Goal: Information Seeking & Learning: Learn about a topic

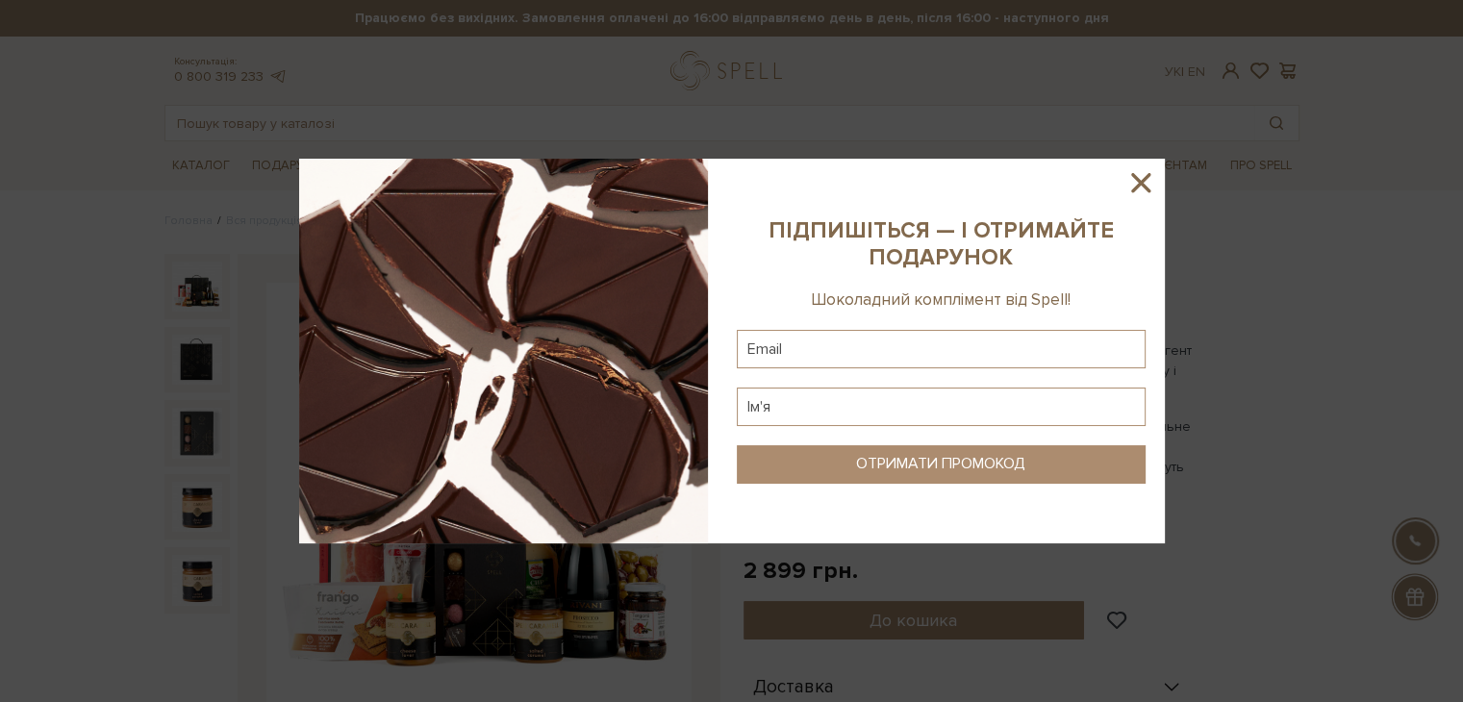
click at [1138, 176] on icon at bounding box center [1140, 182] width 33 height 33
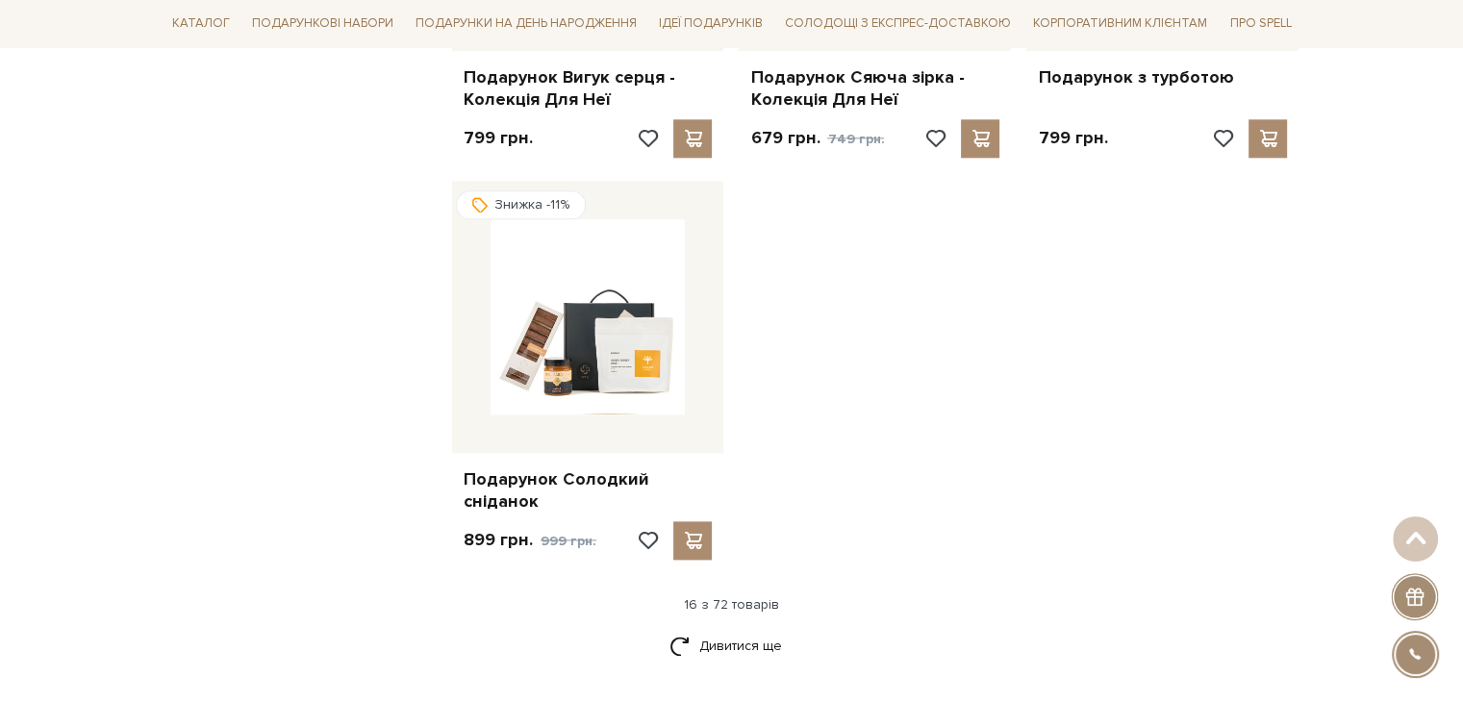
scroll to position [2500, 0]
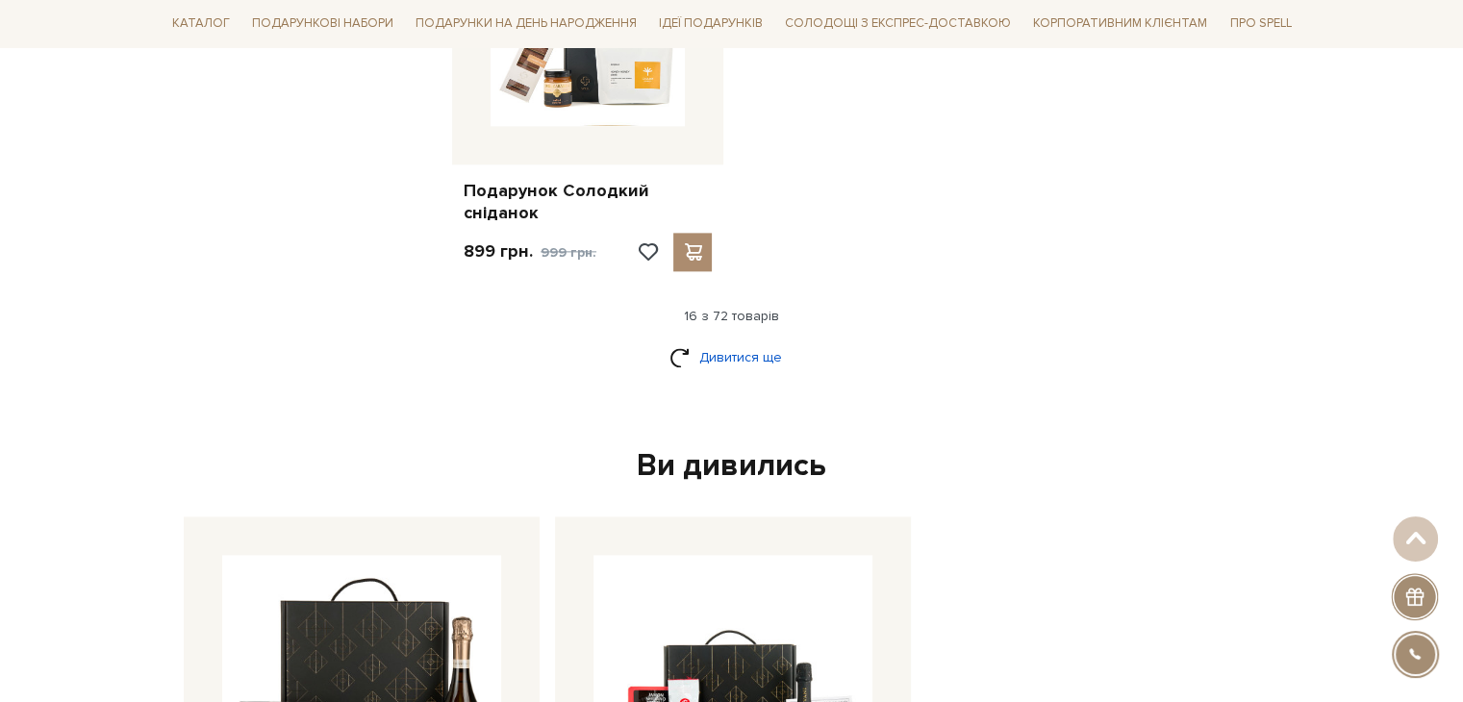
click at [755, 340] on link "Дивитися ще" at bounding box center [731, 357] width 125 height 34
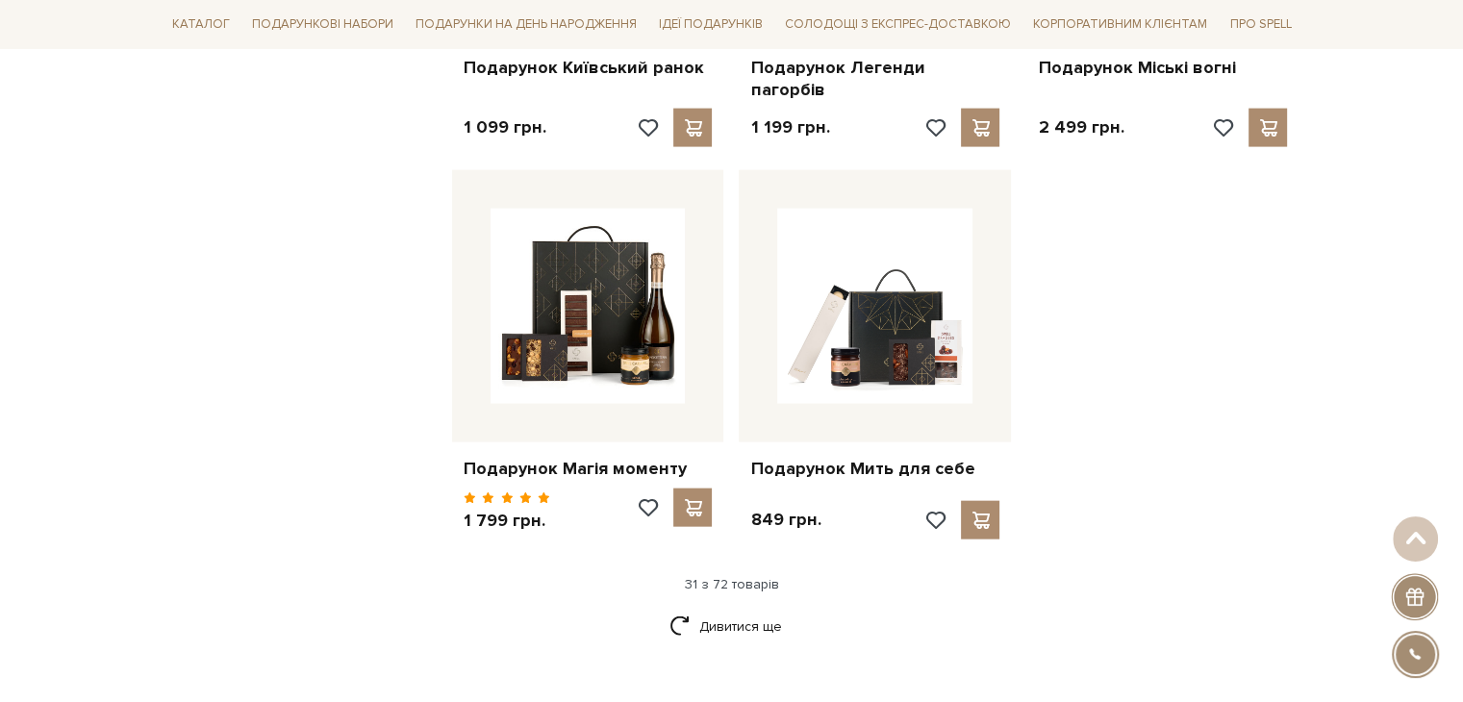
scroll to position [4327, 0]
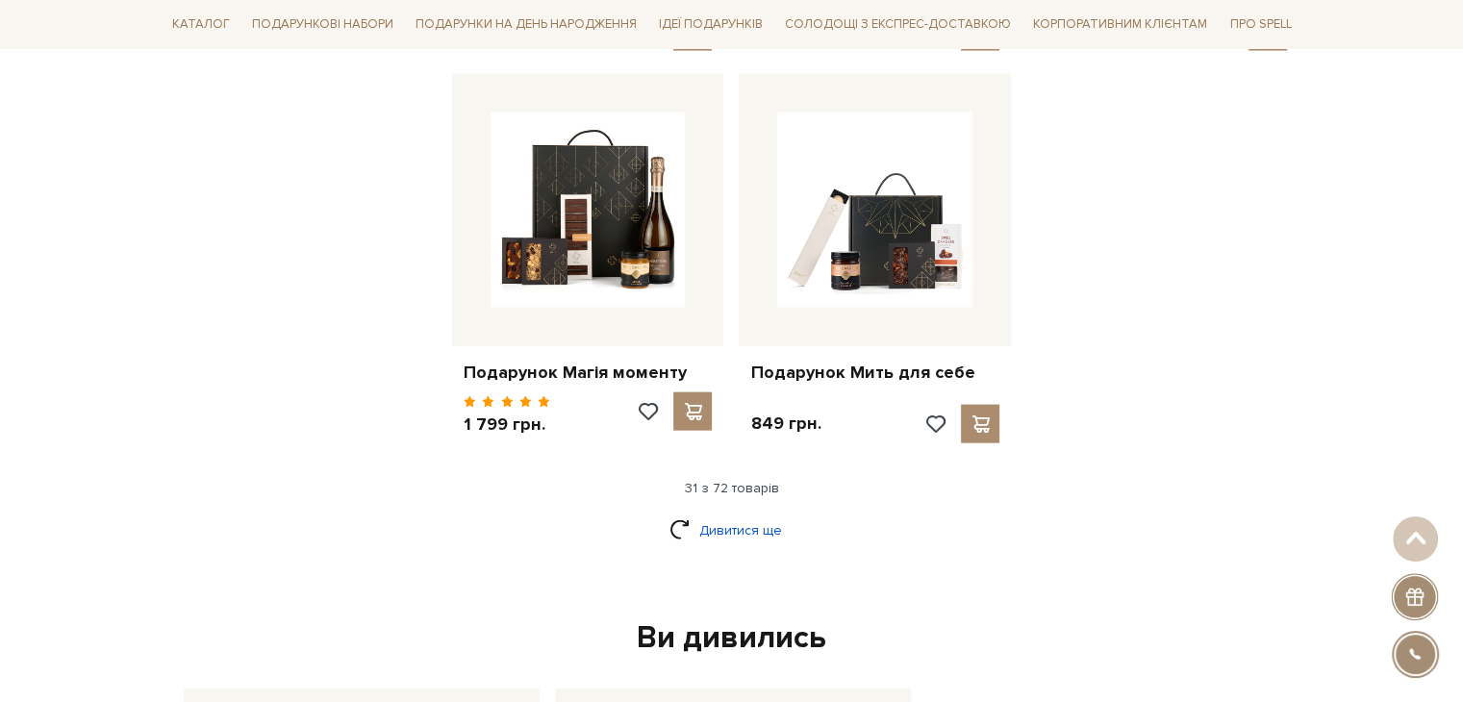
click at [740, 513] on link "Дивитися ще" at bounding box center [731, 530] width 125 height 34
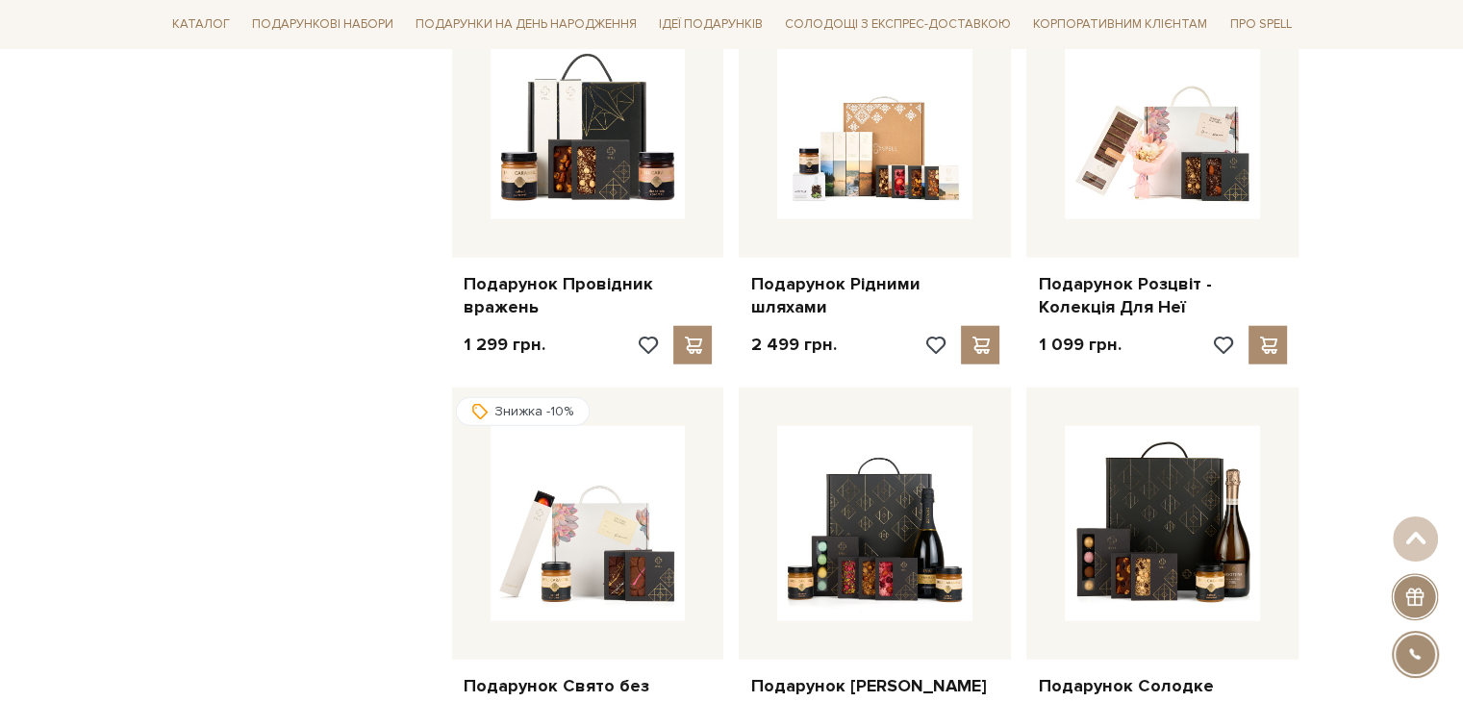
scroll to position [4904, 0]
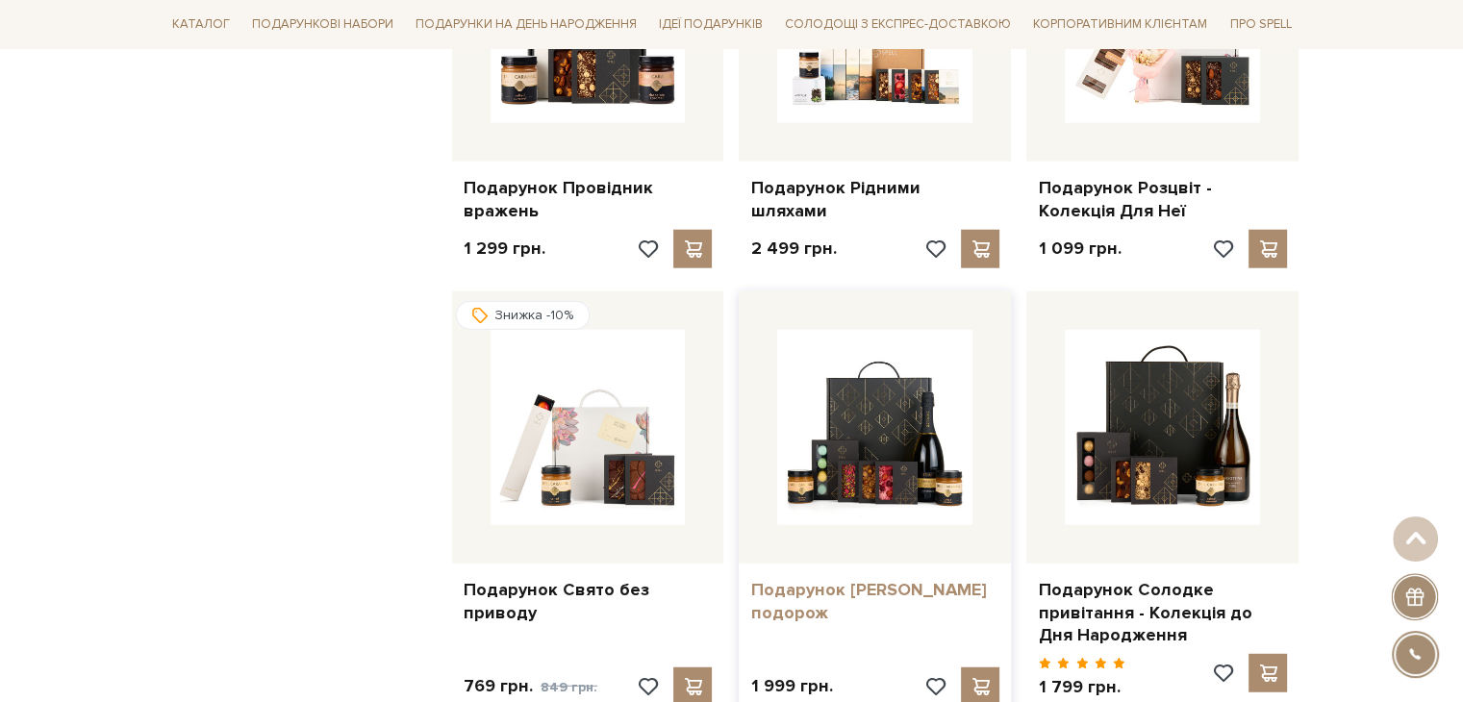
drag, startPoint x: 1106, startPoint y: 576, endPoint x: 831, endPoint y: 544, distance: 276.8
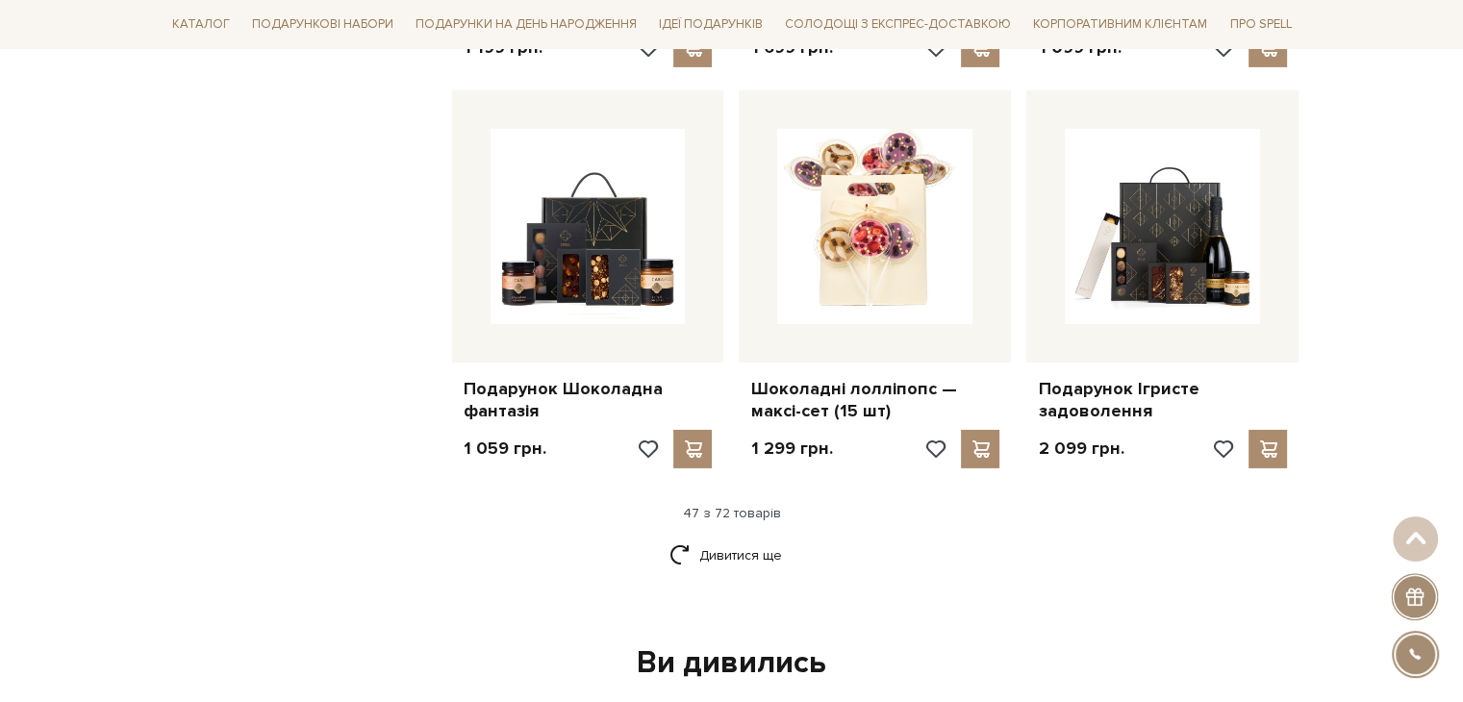
scroll to position [6442, 0]
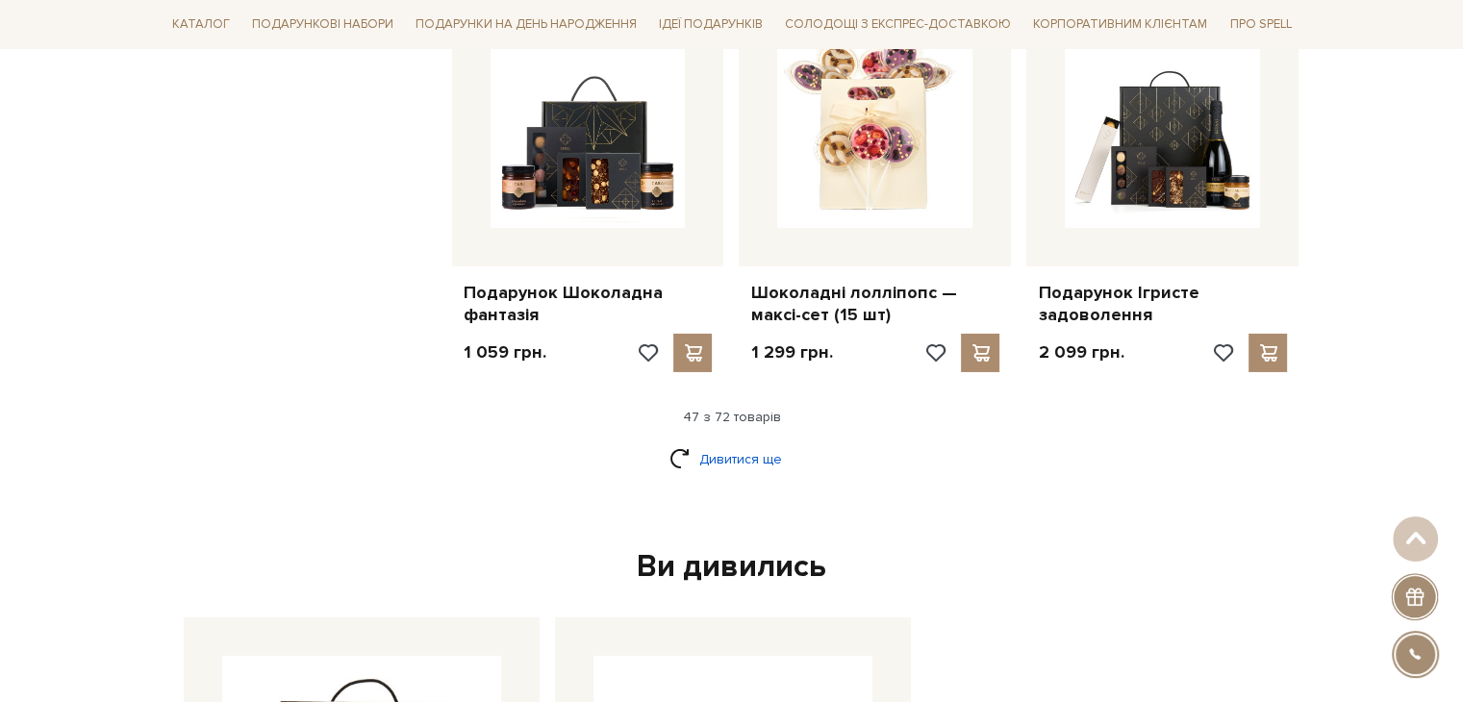
click at [746, 442] on link "Дивитися ще" at bounding box center [731, 459] width 125 height 34
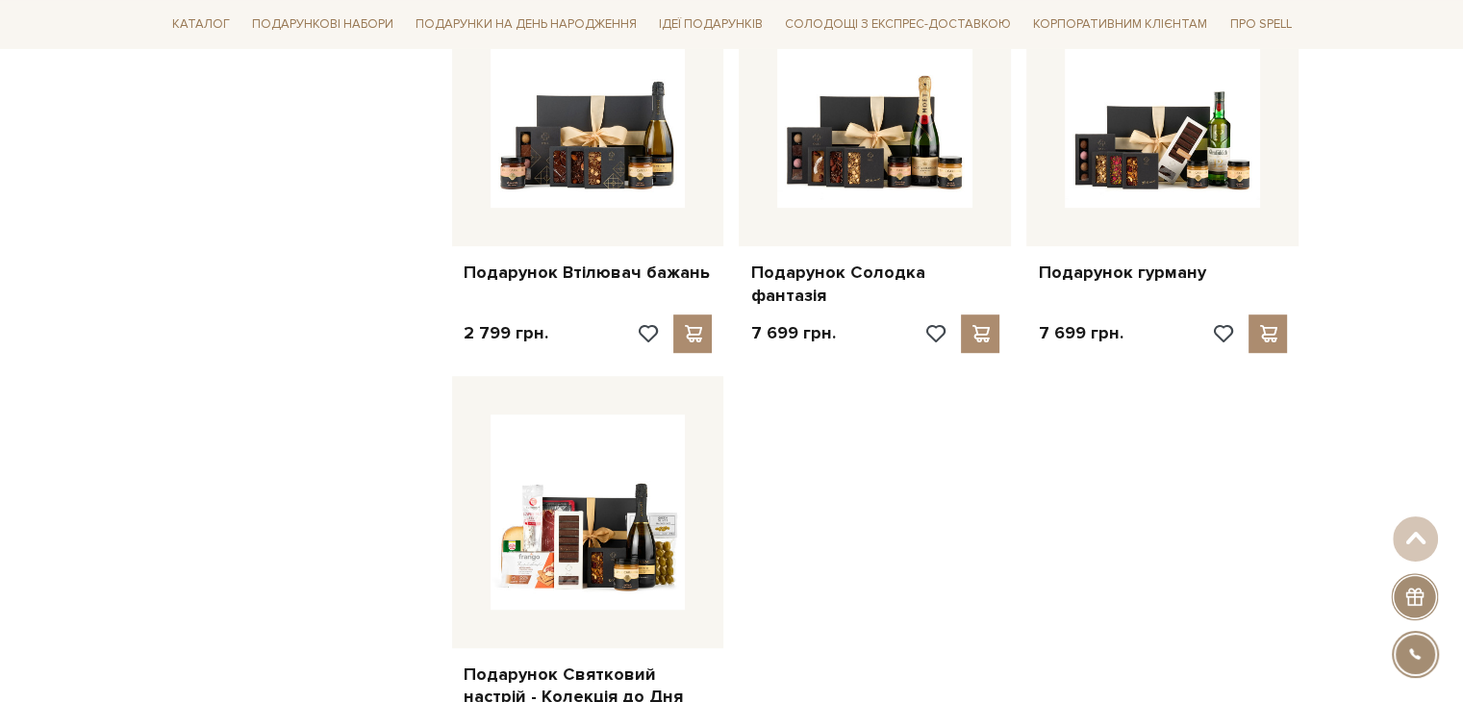
scroll to position [8558, 0]
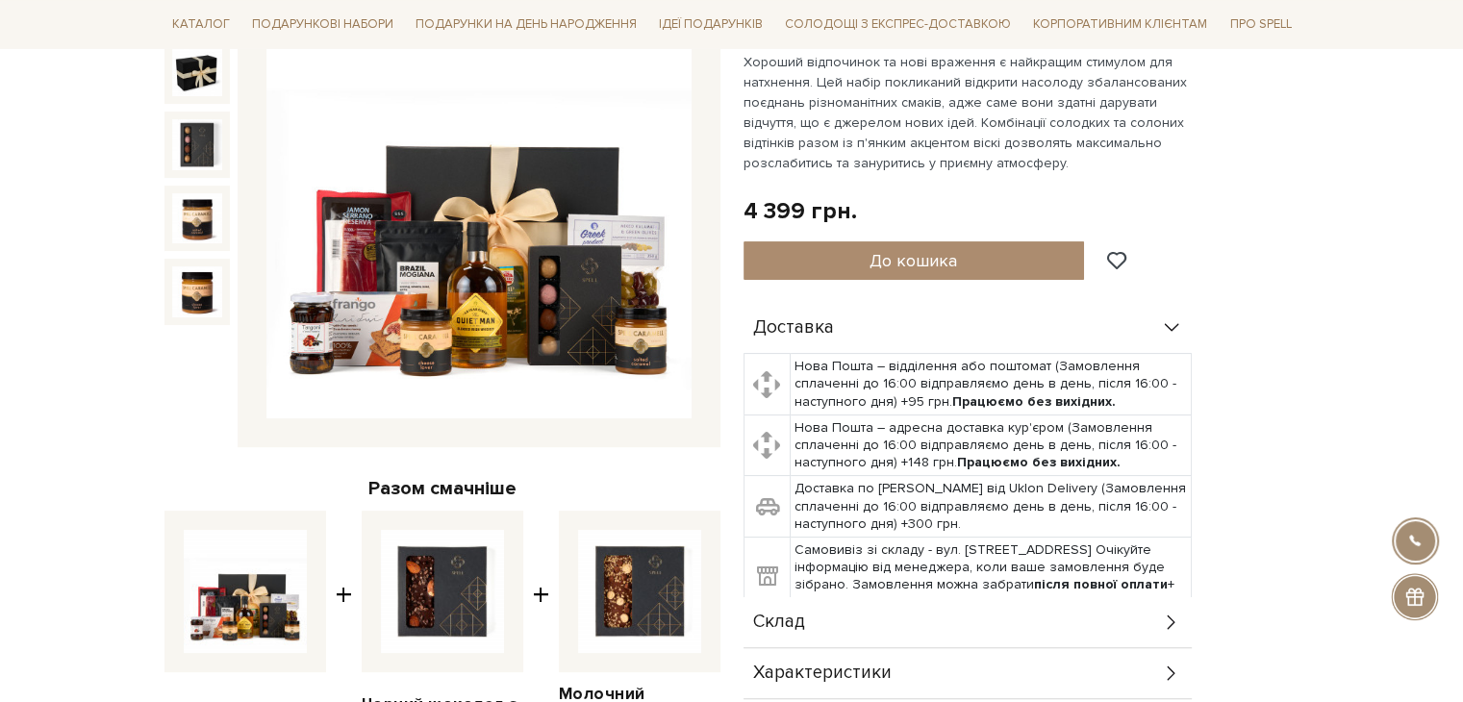
scroll to position [673, 0]
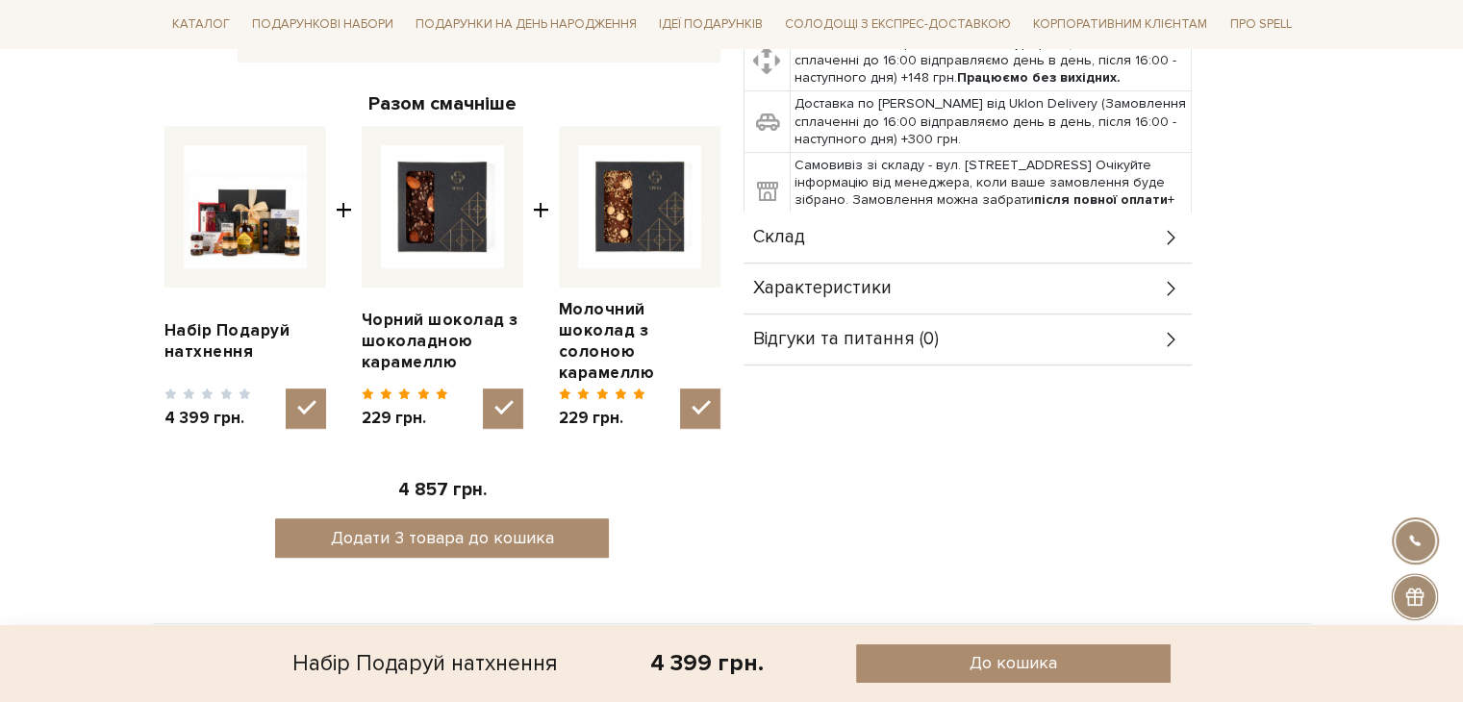
click at [1158, 243] on div "Склад" at bounding box center [967, 238] width 448 height 50
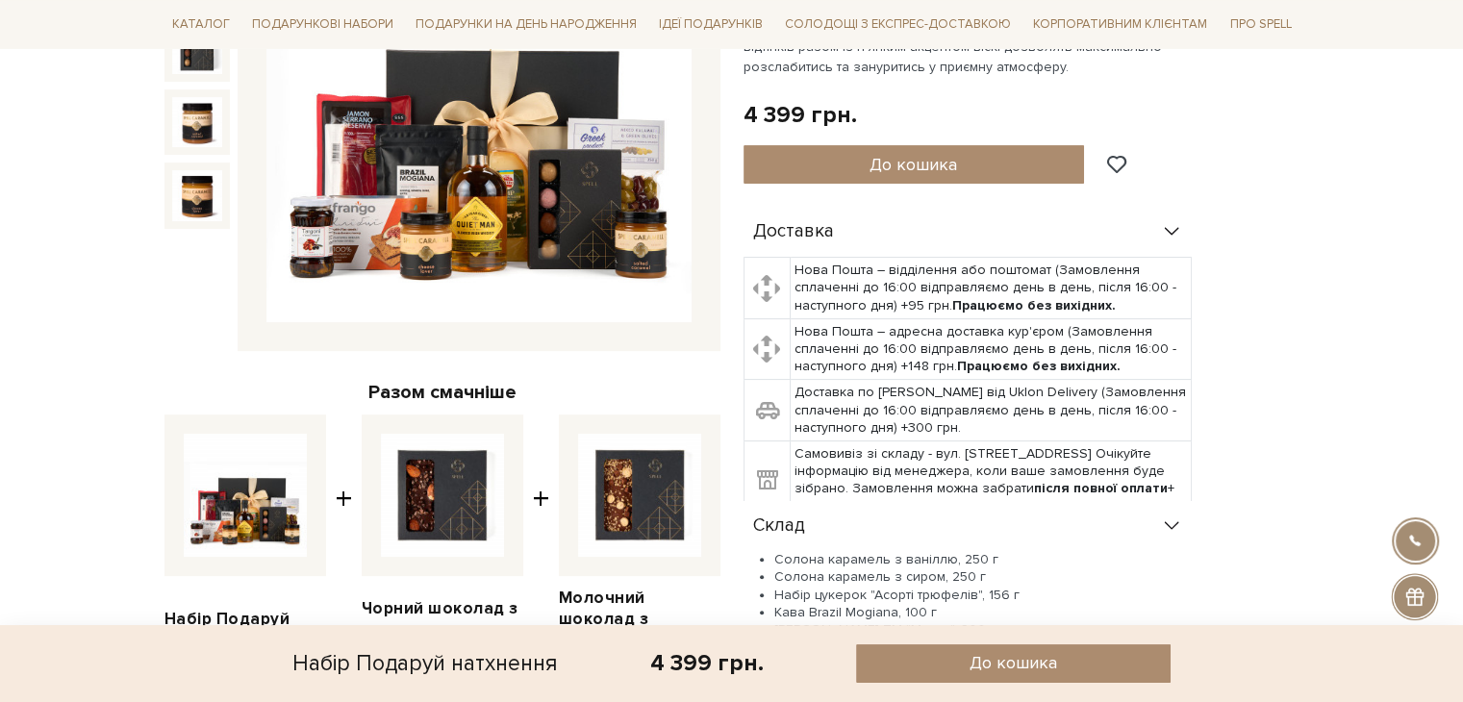
scroll to position [192, 0]
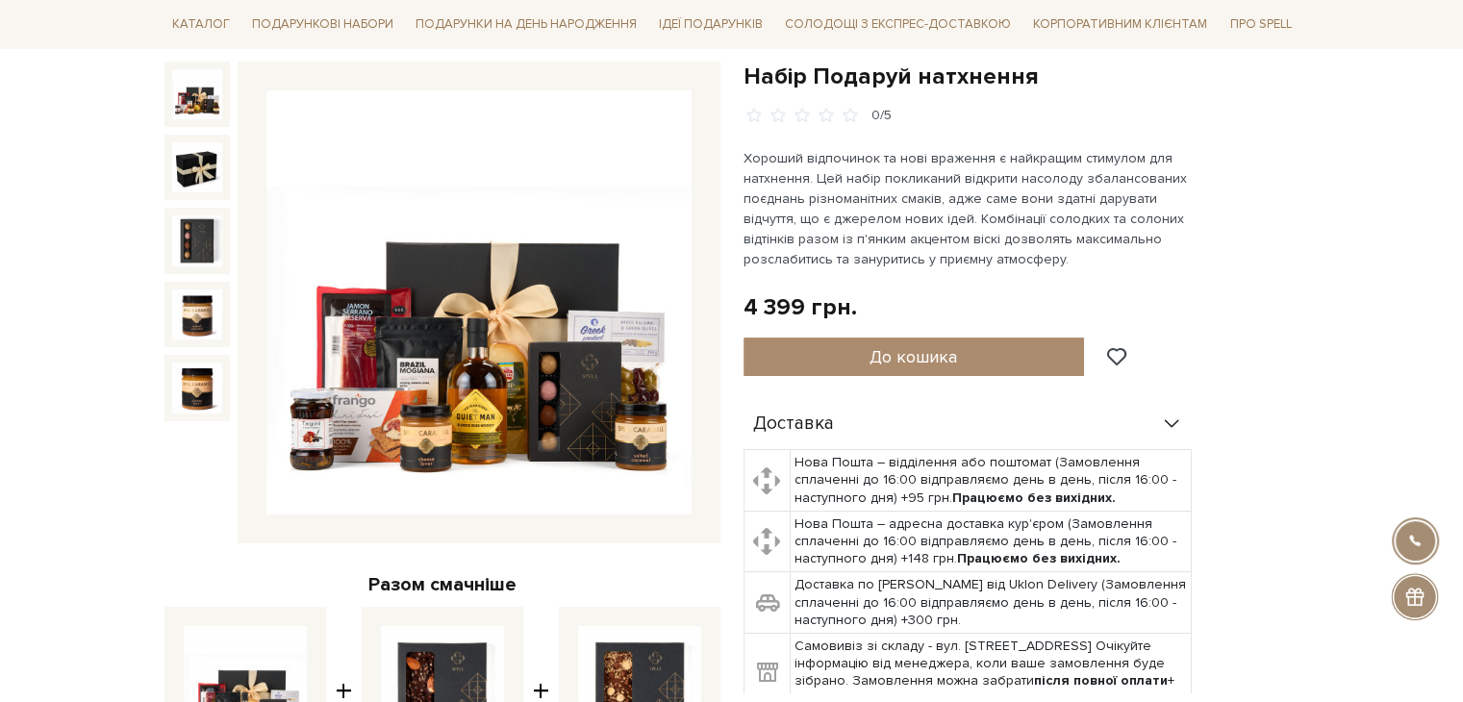
click at [432, 413] on img at bounding box center [478, 302] width 425 height 425
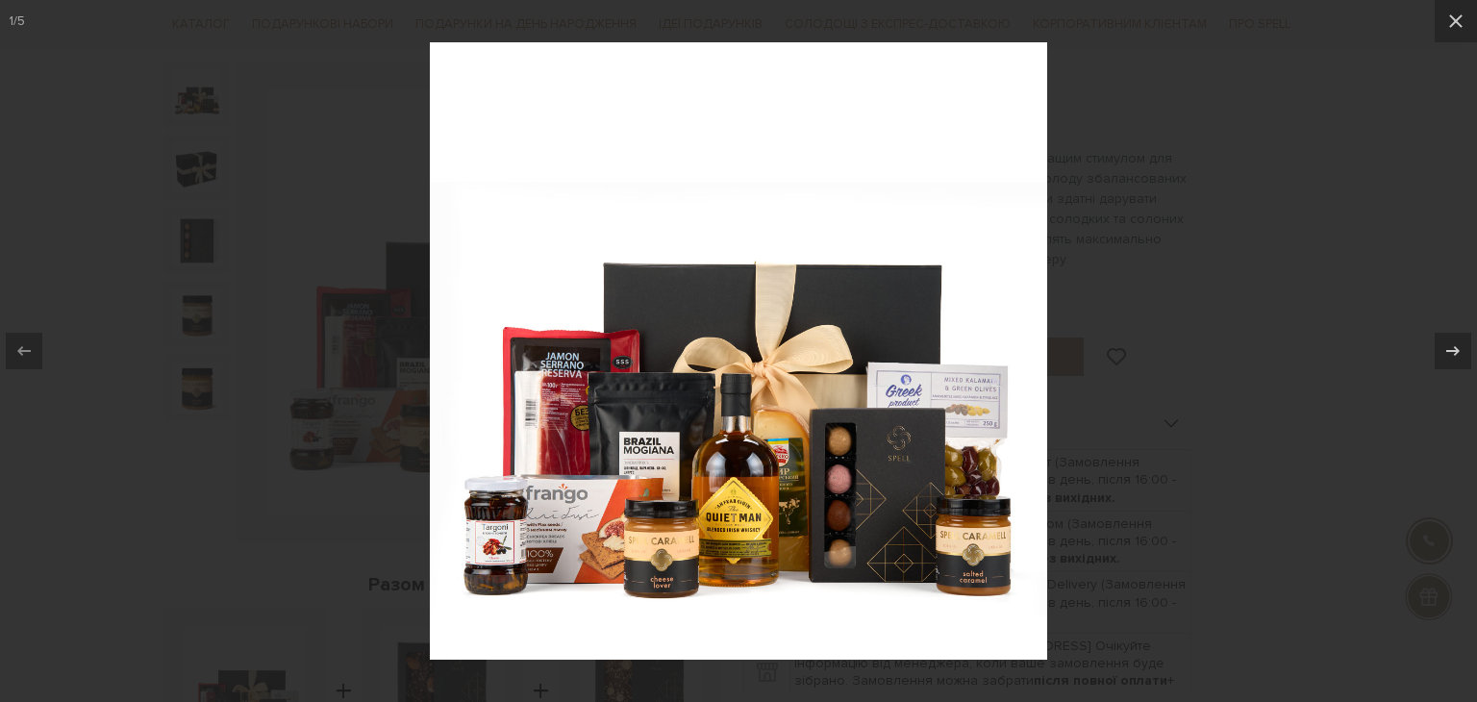
click at [1380, 98] on div at bounding box center [738, 351] width 1477 height 702
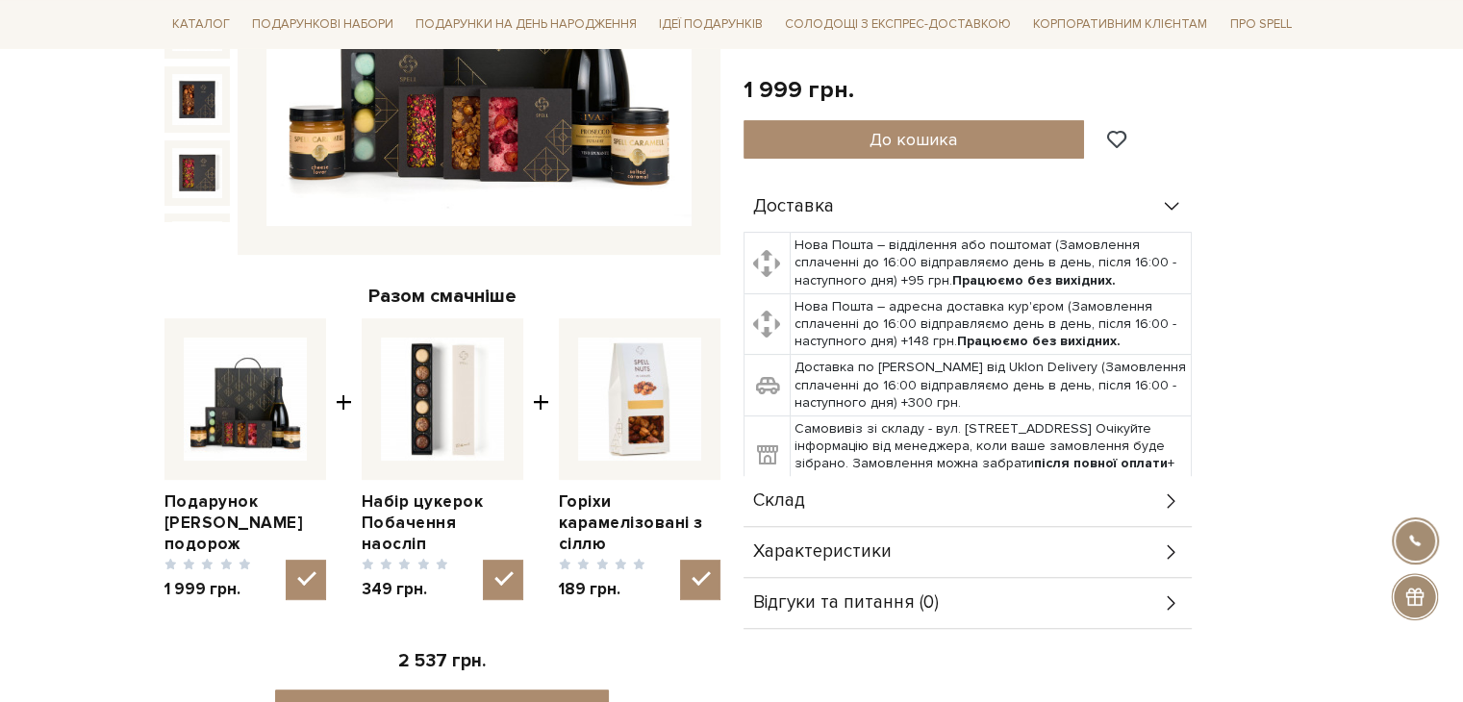
scroll to position [865, 0]
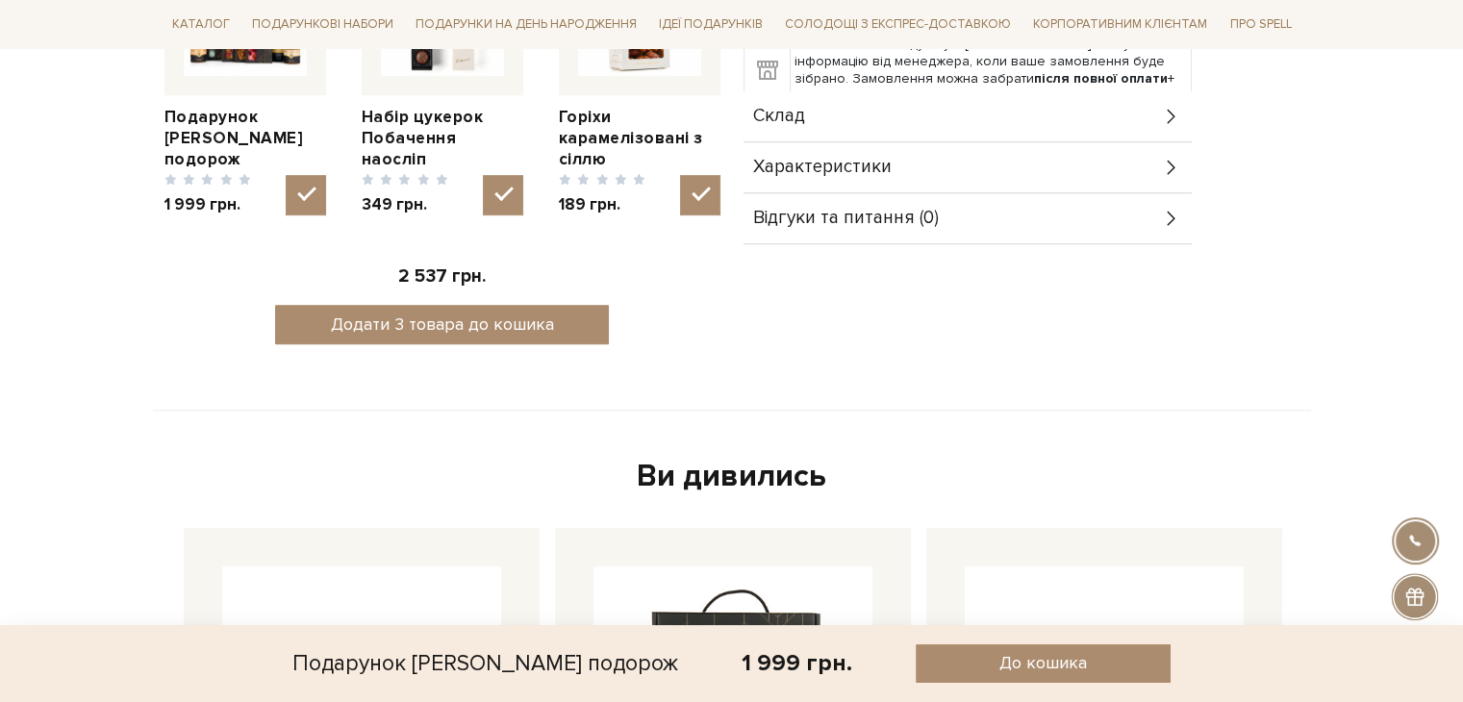
click at [994, 170] on div "Характеристики" at bounding box center [967, 167] width 448 height 50
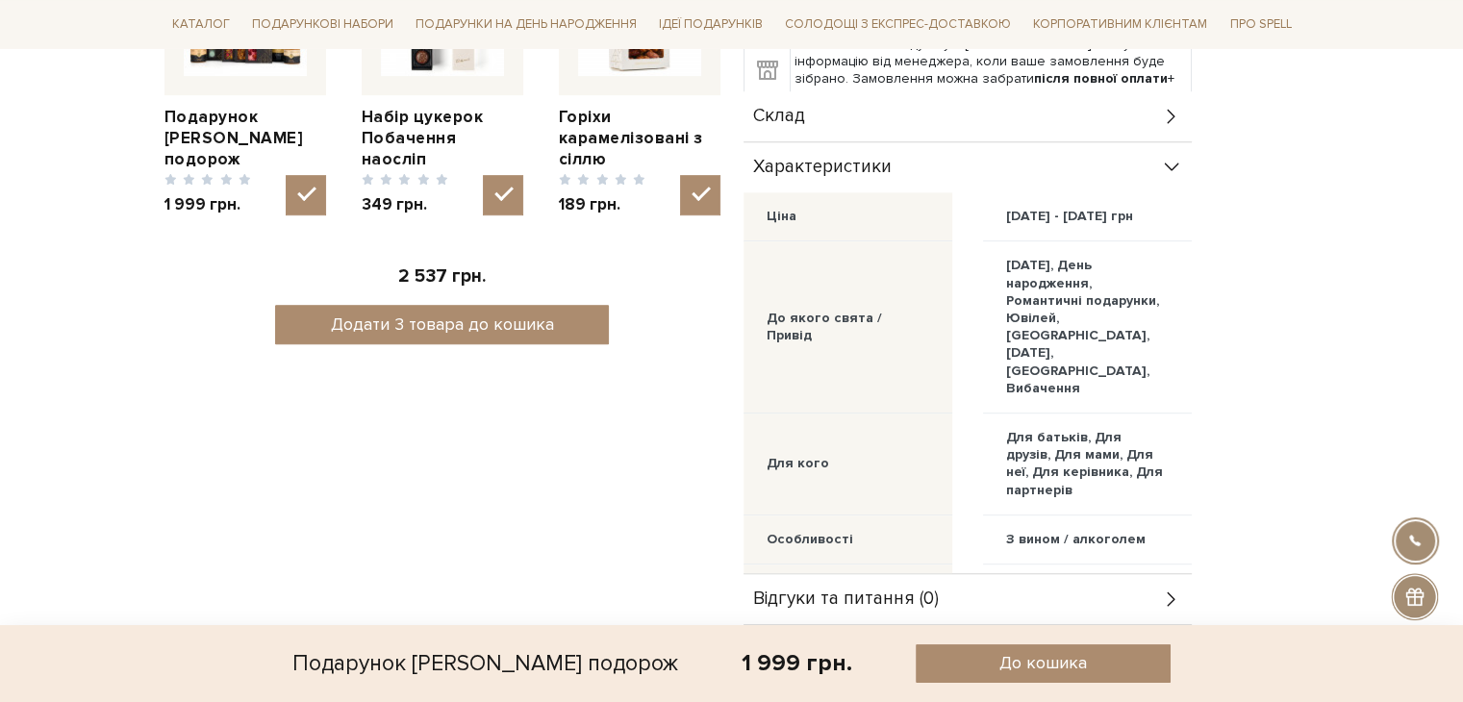
click at [988, 115] on div "Склад" at bounding box center [967, 116] width 448 height 50
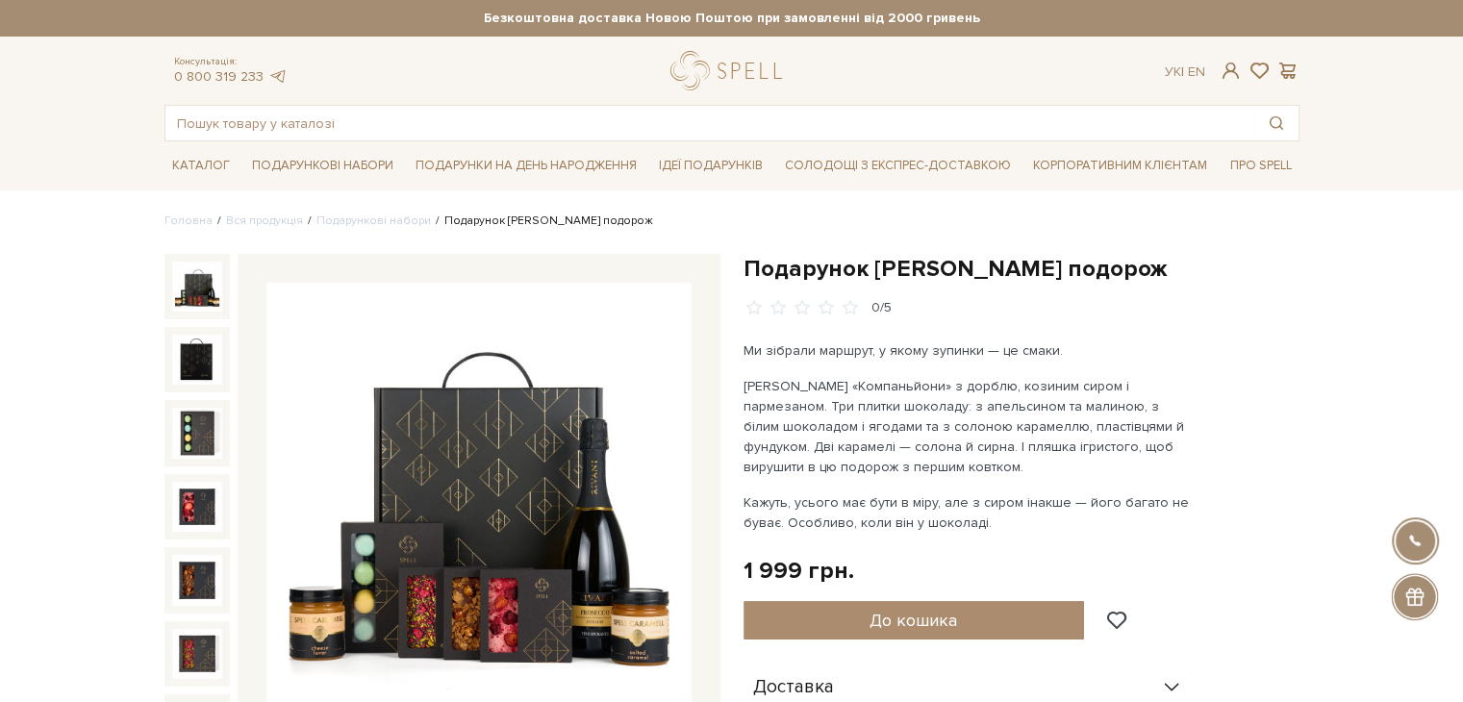
scroll to position [96, 0]
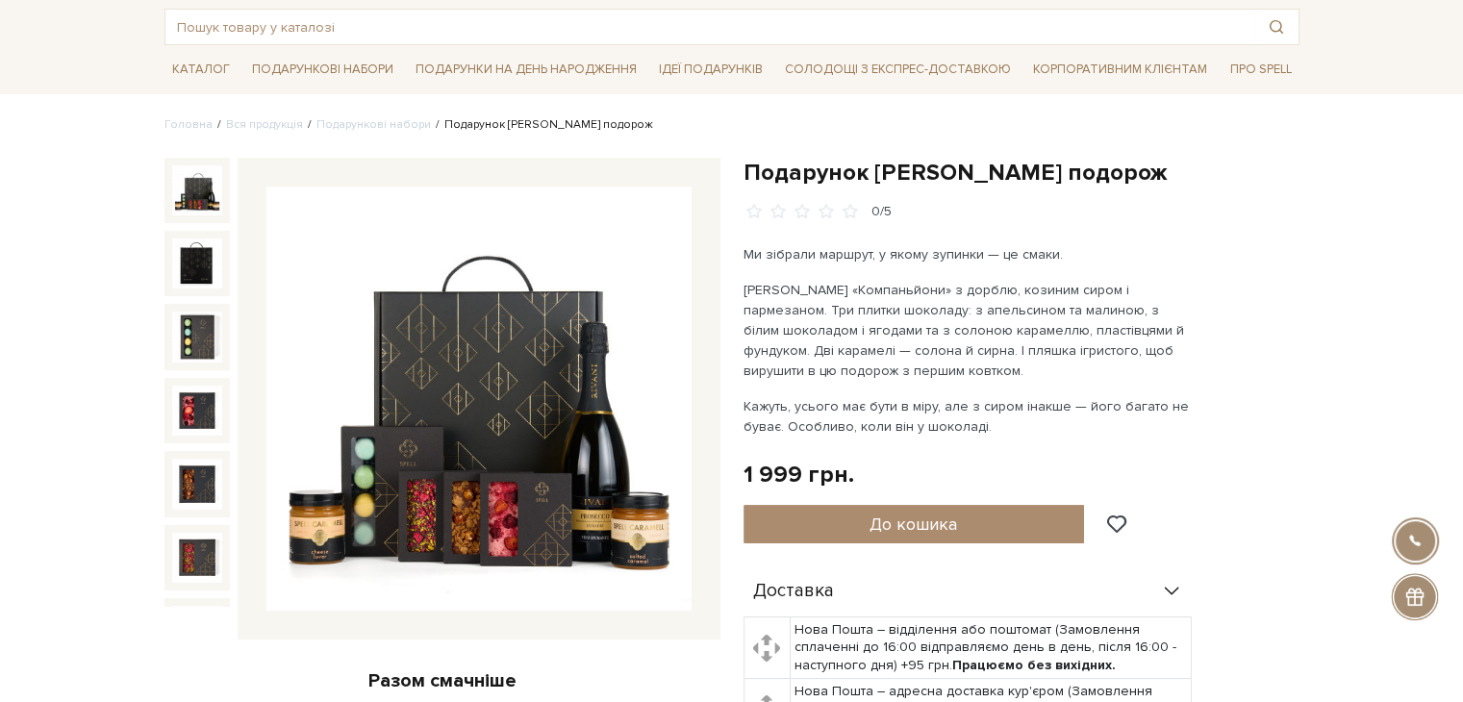
click at [600, 522] on img at bounding box center [478, 399] width 425 height 425
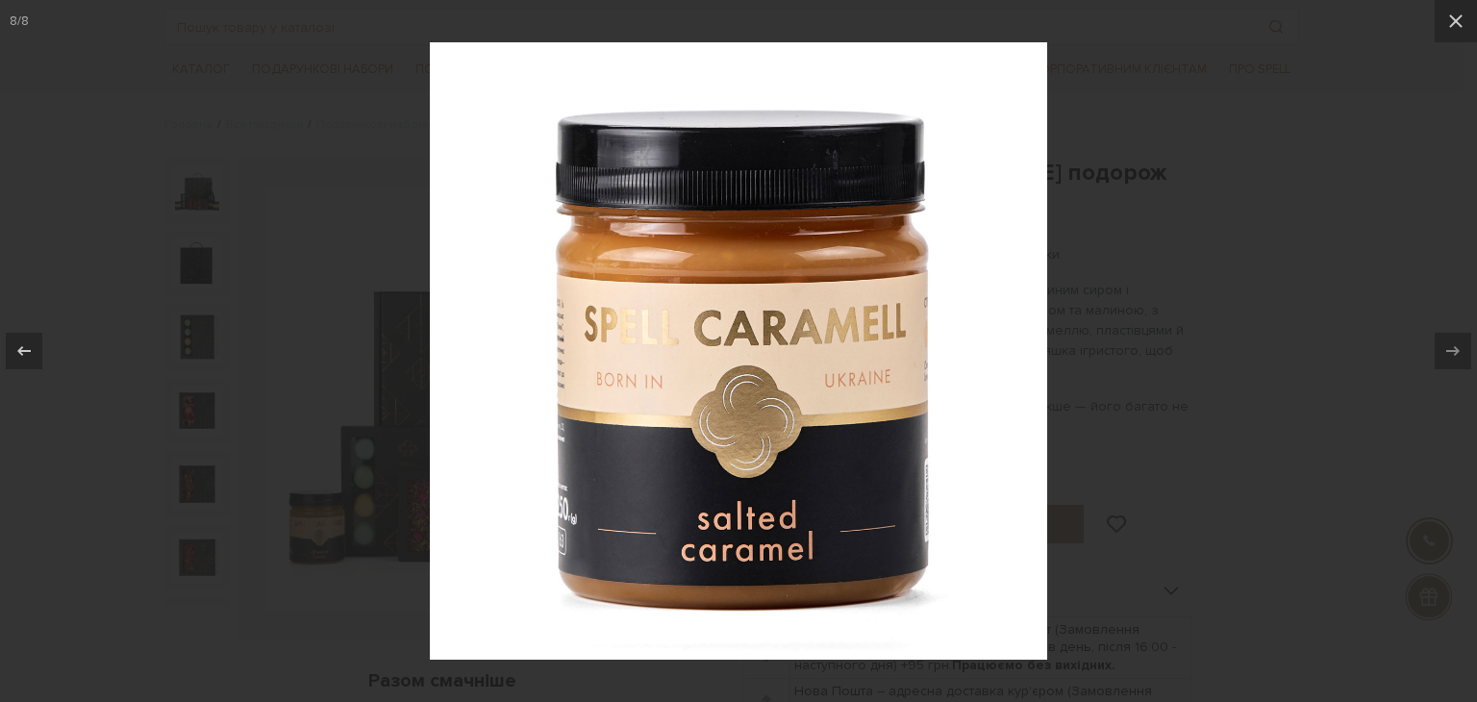
click at [1207, 324] on div at bounding box center [738, 351] width 1477 height 702
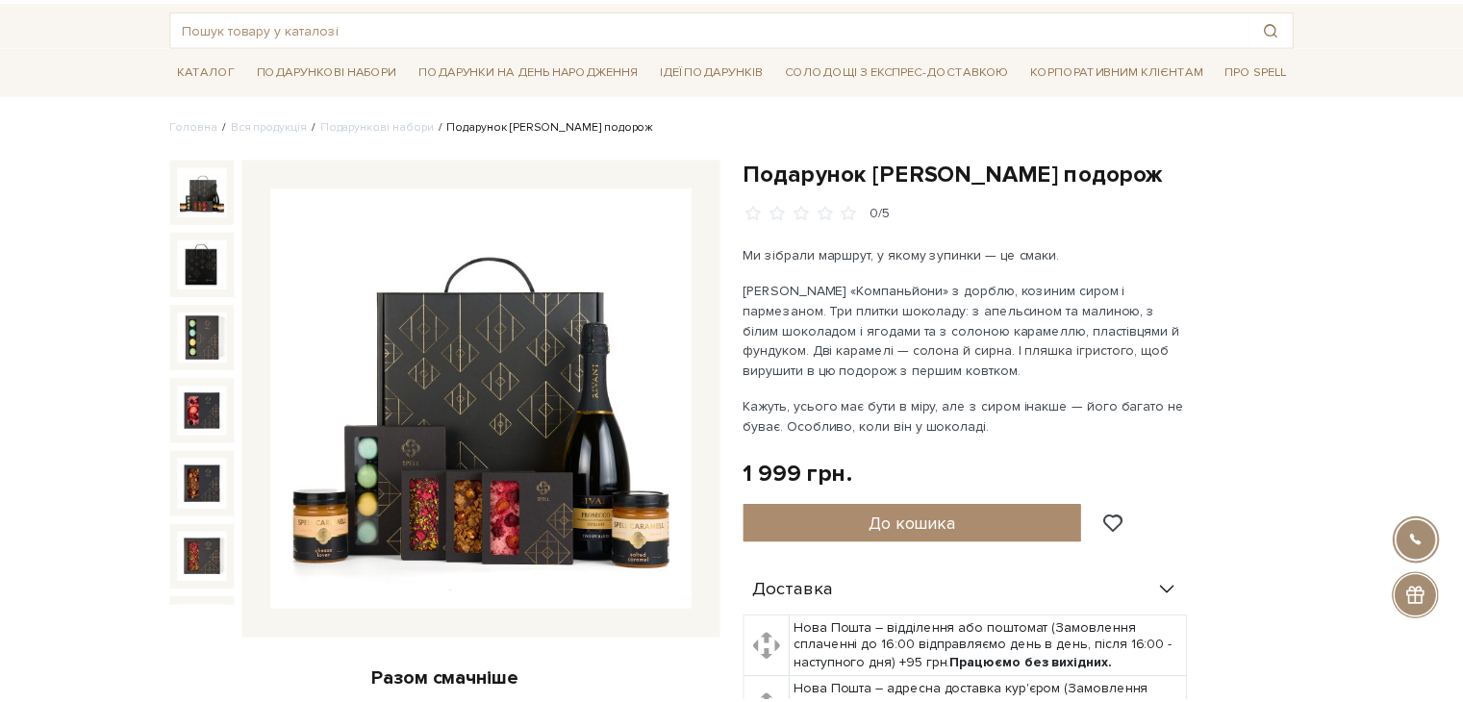
scroll to position [98, 0]
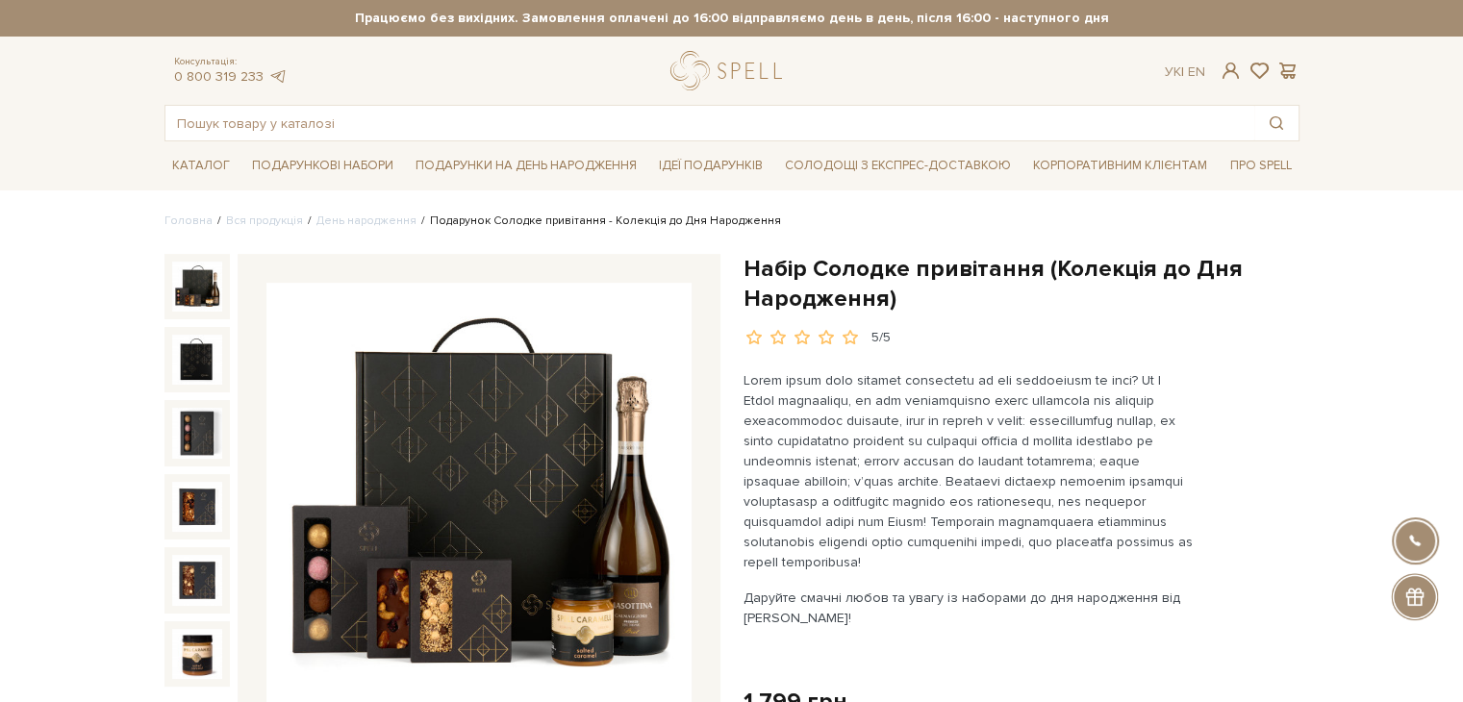
scroll to position [96, 0]
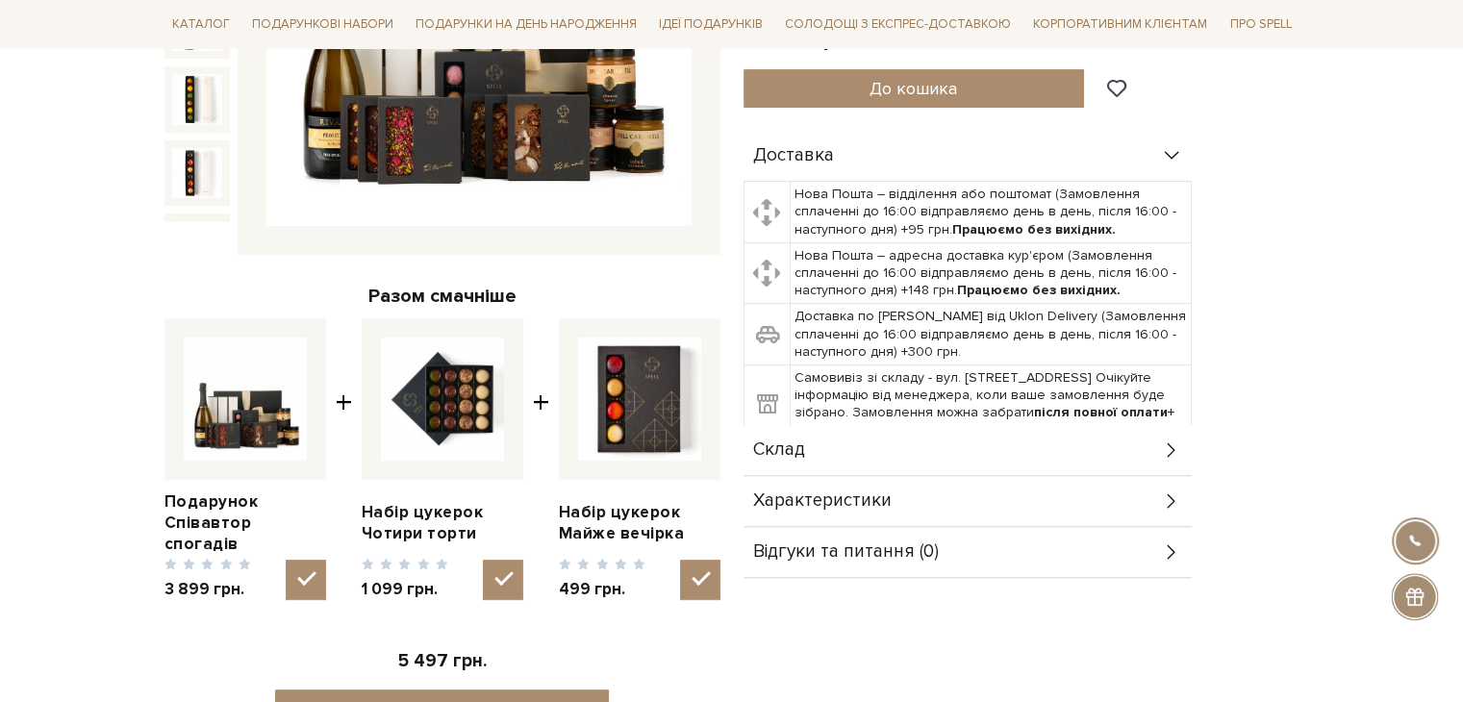
scroll to position [577, 0]
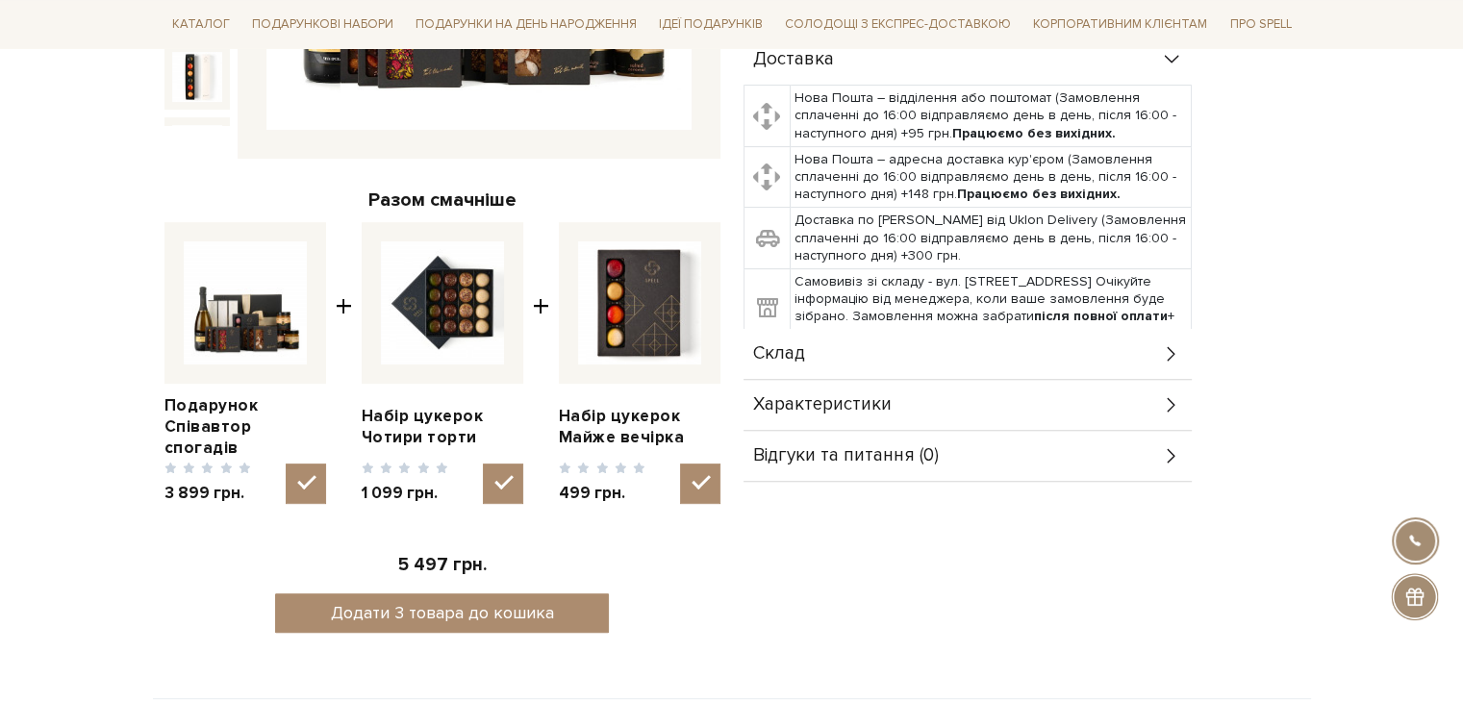
click at [904, 368] on div "Склад" at bounding box center [967, 354] width 448 height 50
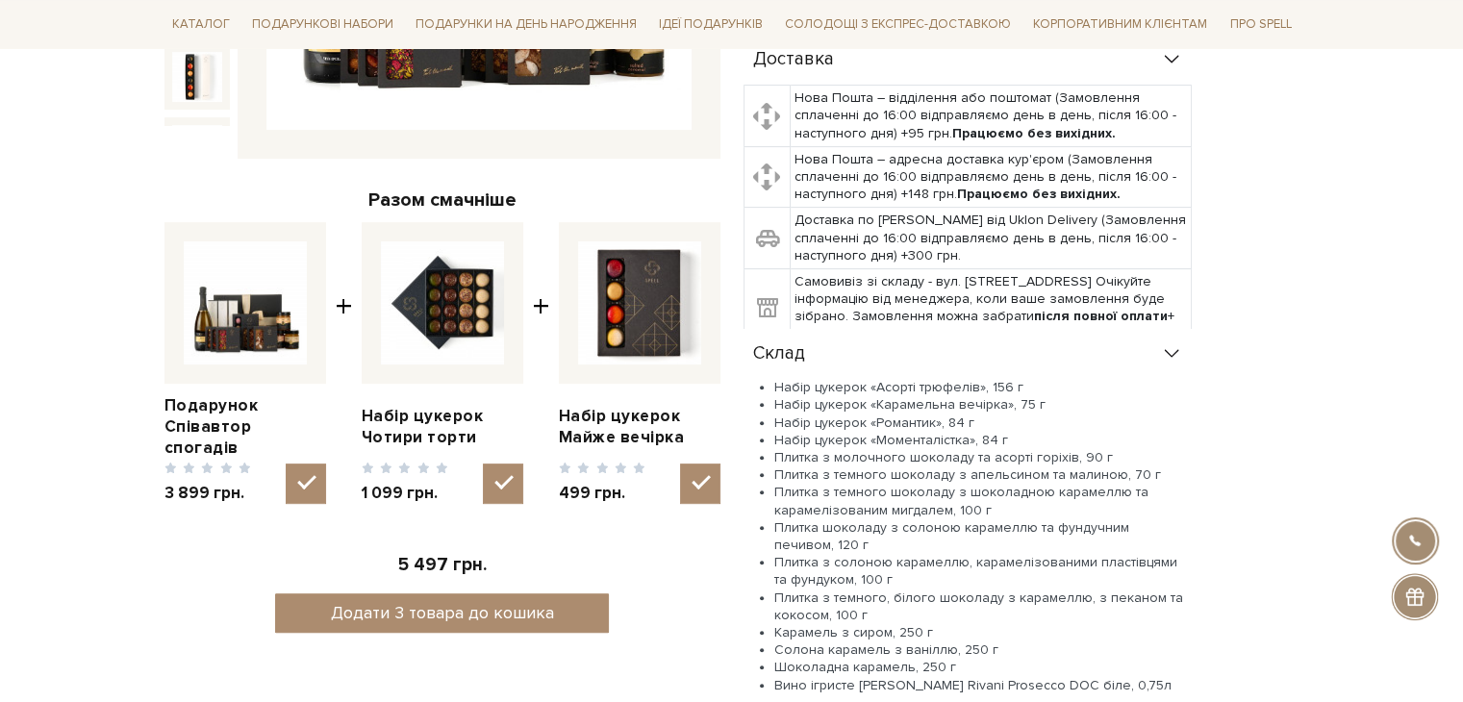
scroll to position [192, 0]
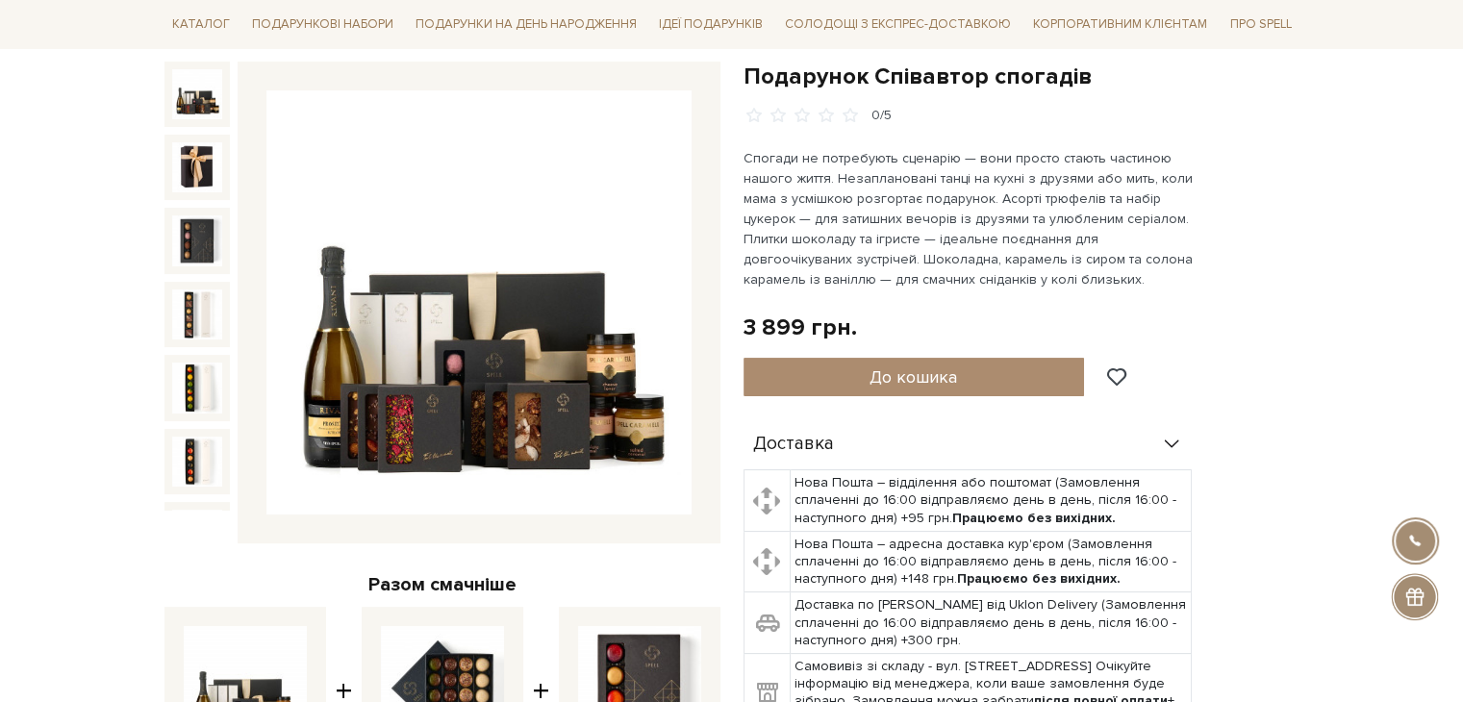
click at [542, 361] on img at bounding box center [478, 302] width 425 height 425
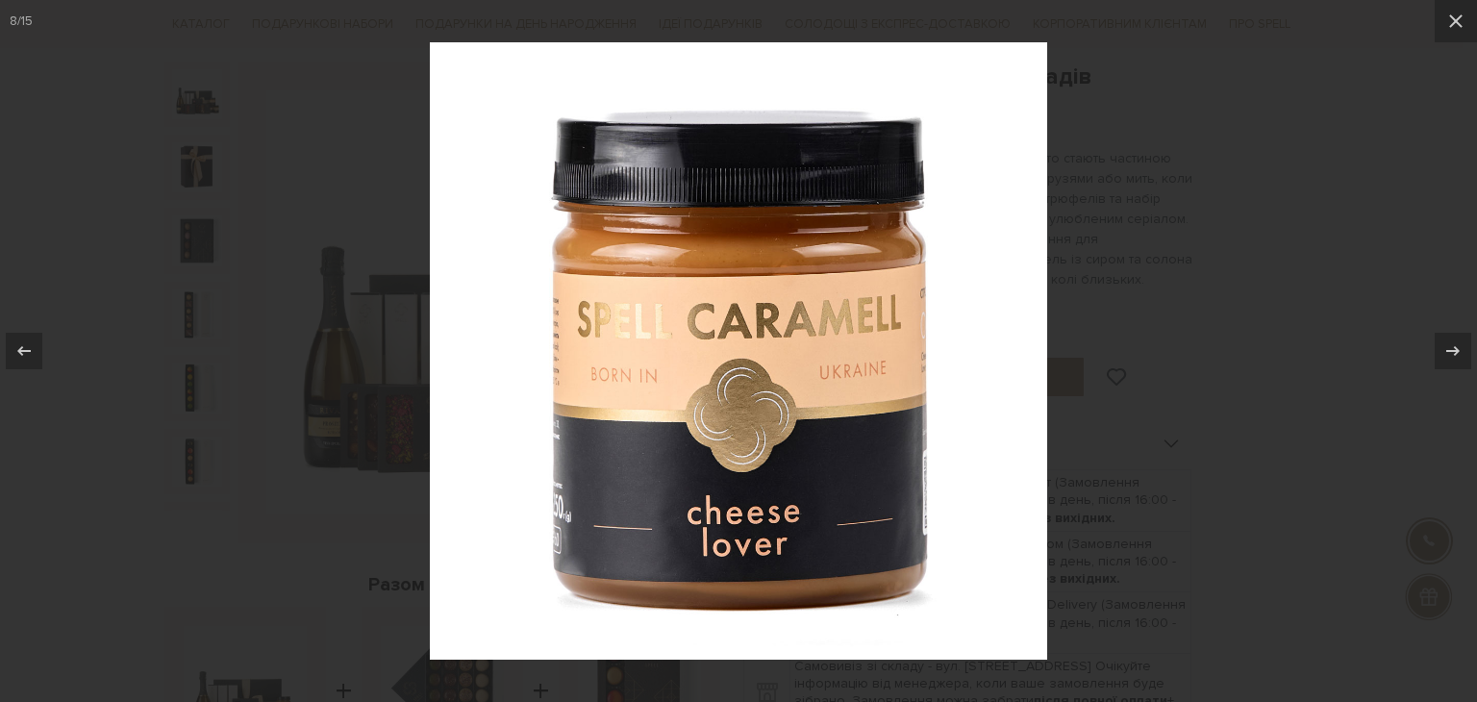
drag, startPoint x: 1292, startPoint y: 228, endPoint x: 1269, endPoint y: 227, distance: 23.1
click at [1288, 228] on div at bounding box center [738, 351] width 1477 height 702
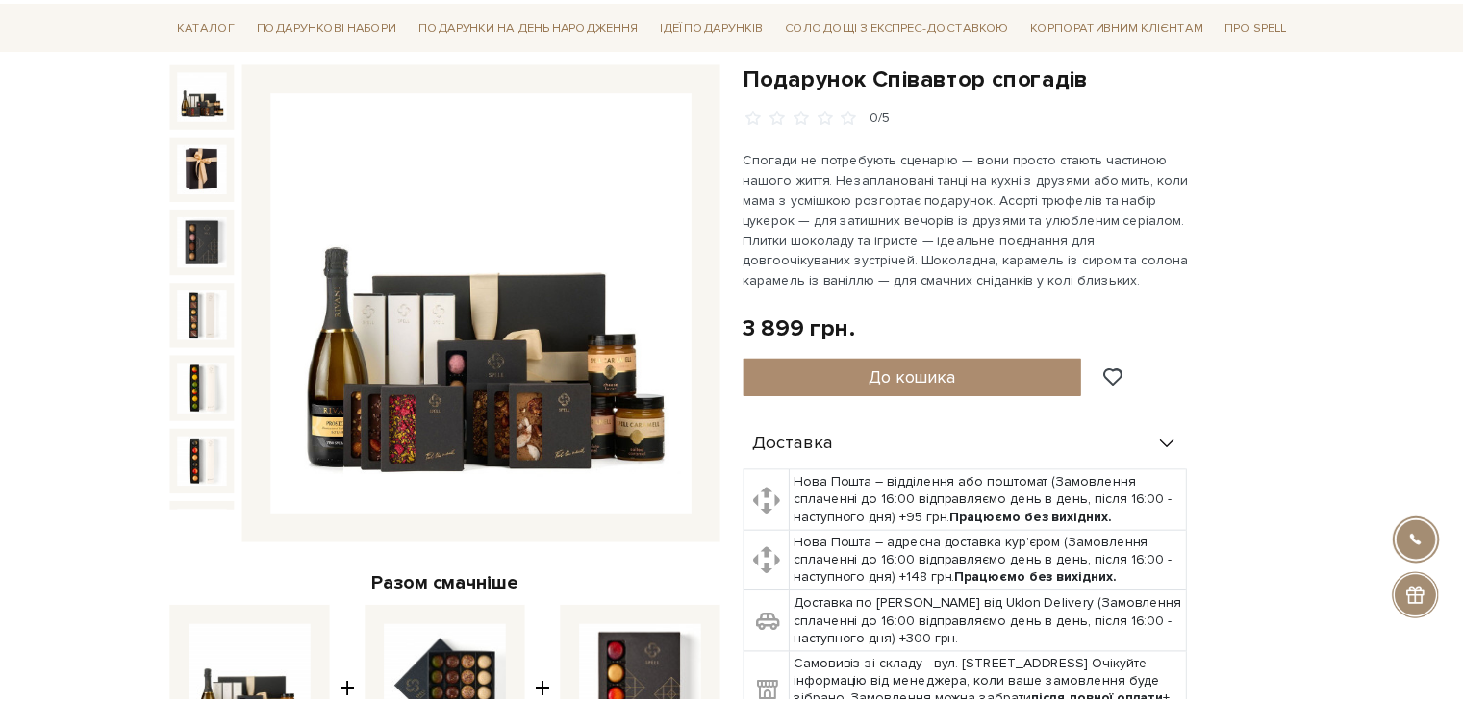
scroll to position [285, 0]
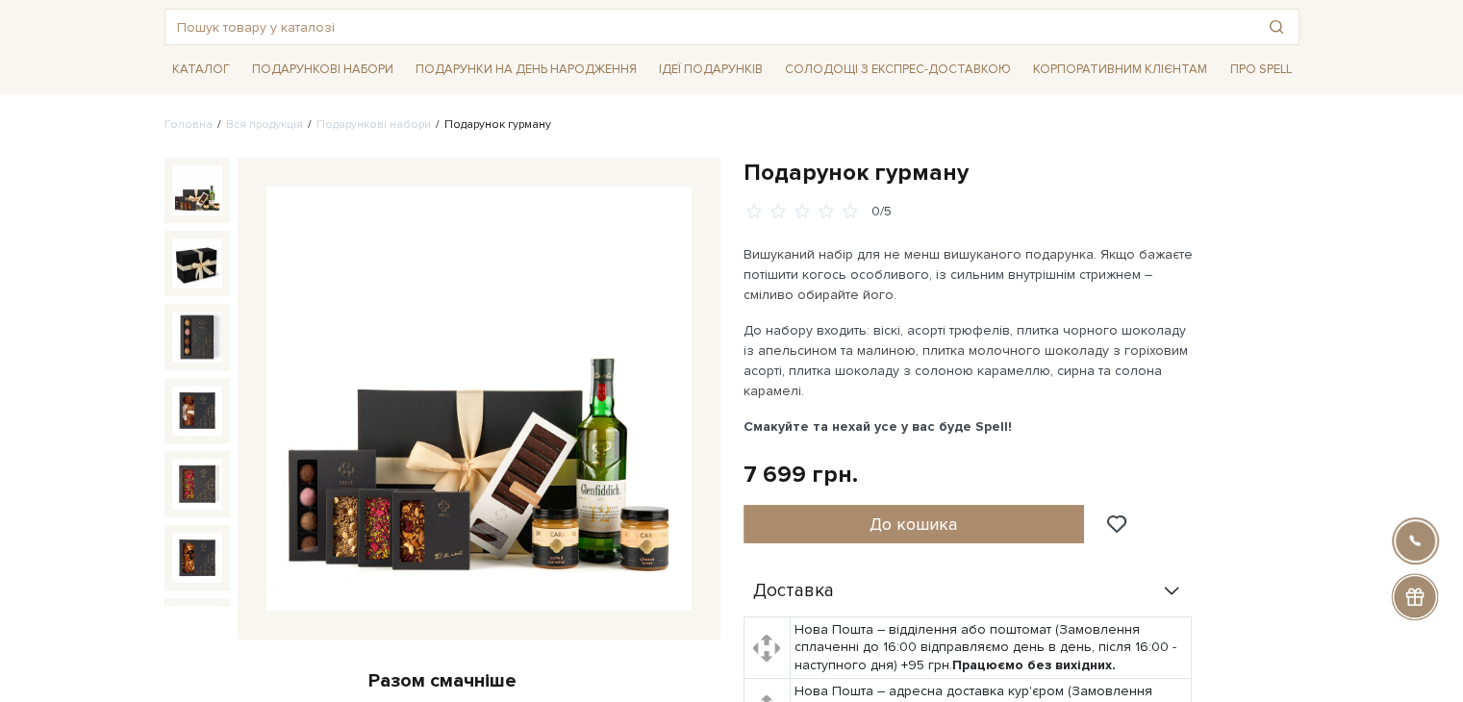
scroll to position [481, 0]
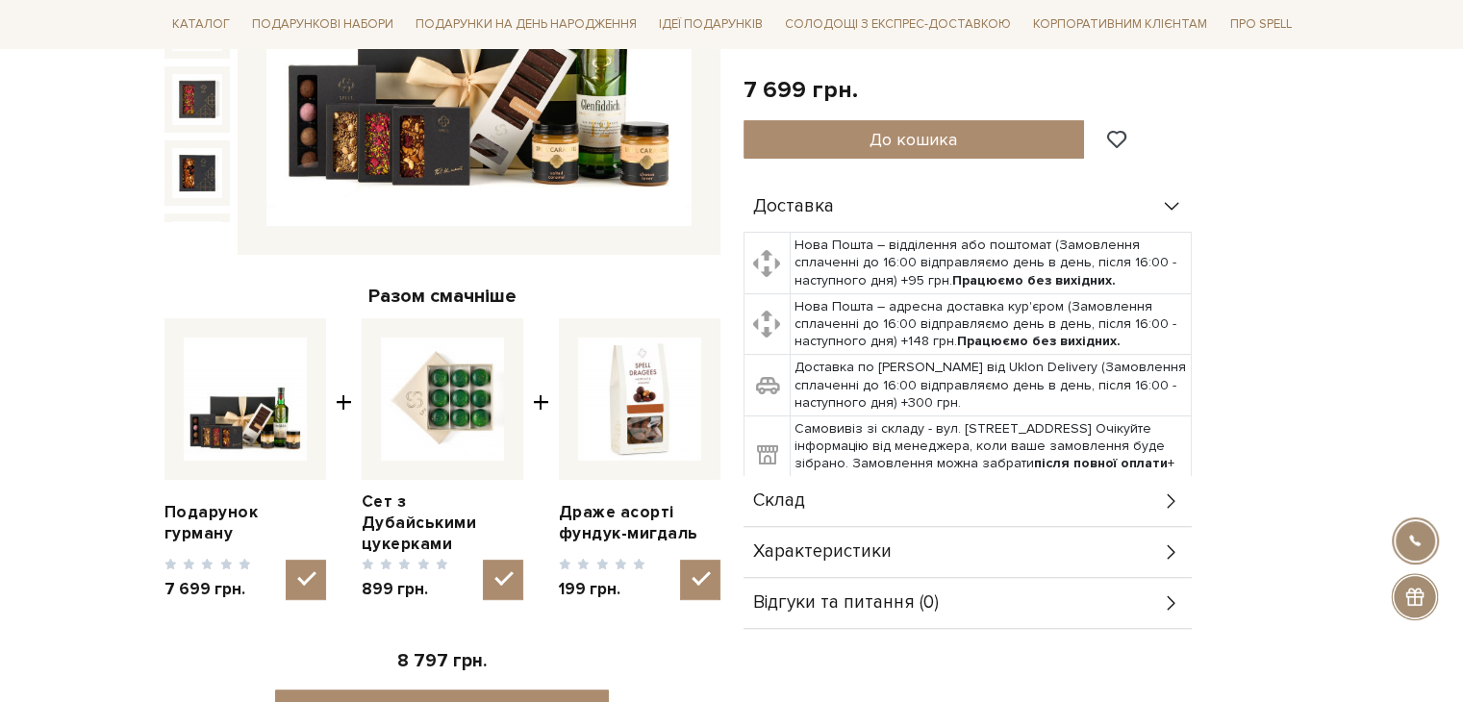
click at [1027, 503] on div "Склад" at bounding box center [967, 501] width 448 height 50
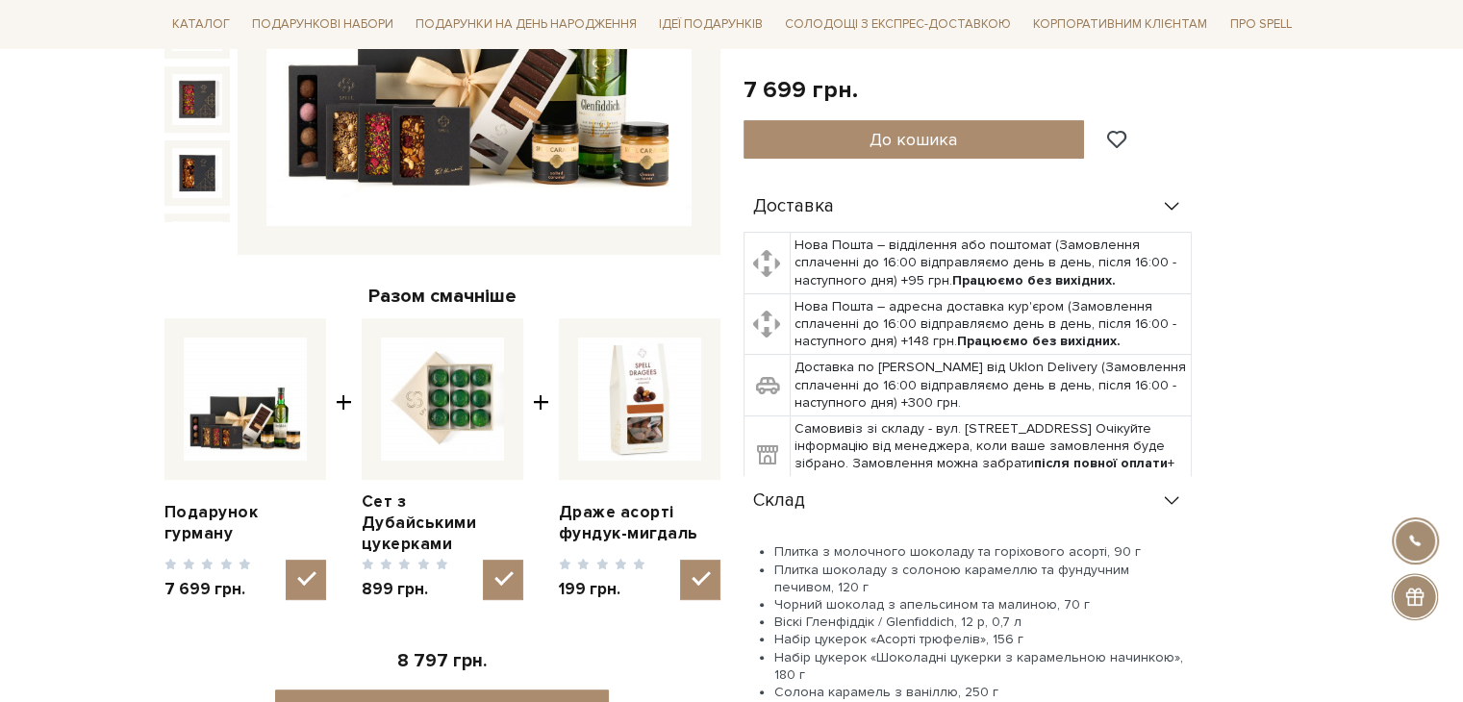
scroll to position [769, 0]
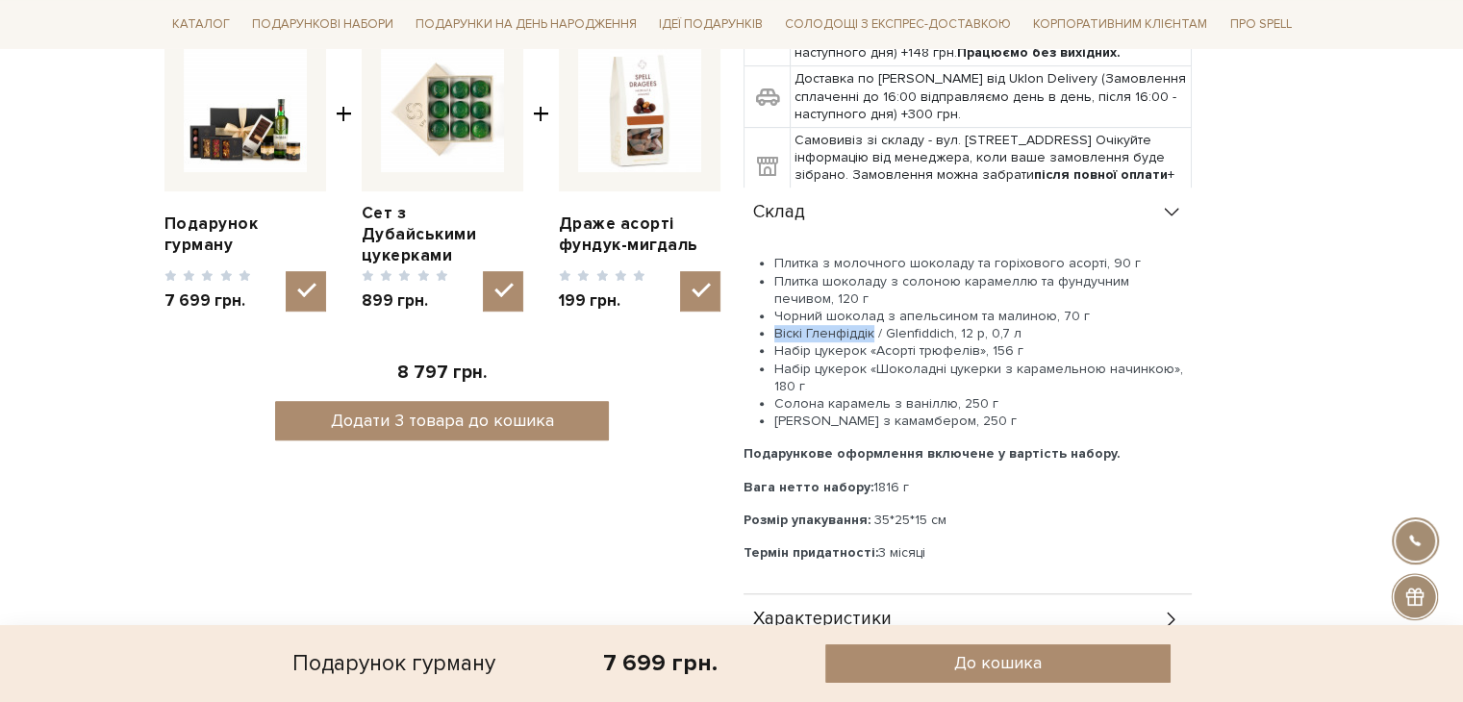
drag, startPoint x: 774, startPoint y: 328, endPoint x: 872, endPoint y: 331, distance: 98.1
click at [872, 331] on span "Віскі Гленфіддік / Glenfiddich, 12 р, 0,7 л" at bounding box center [897, 333] width 247 height 16
copy span "Віскі Гленфіддік"
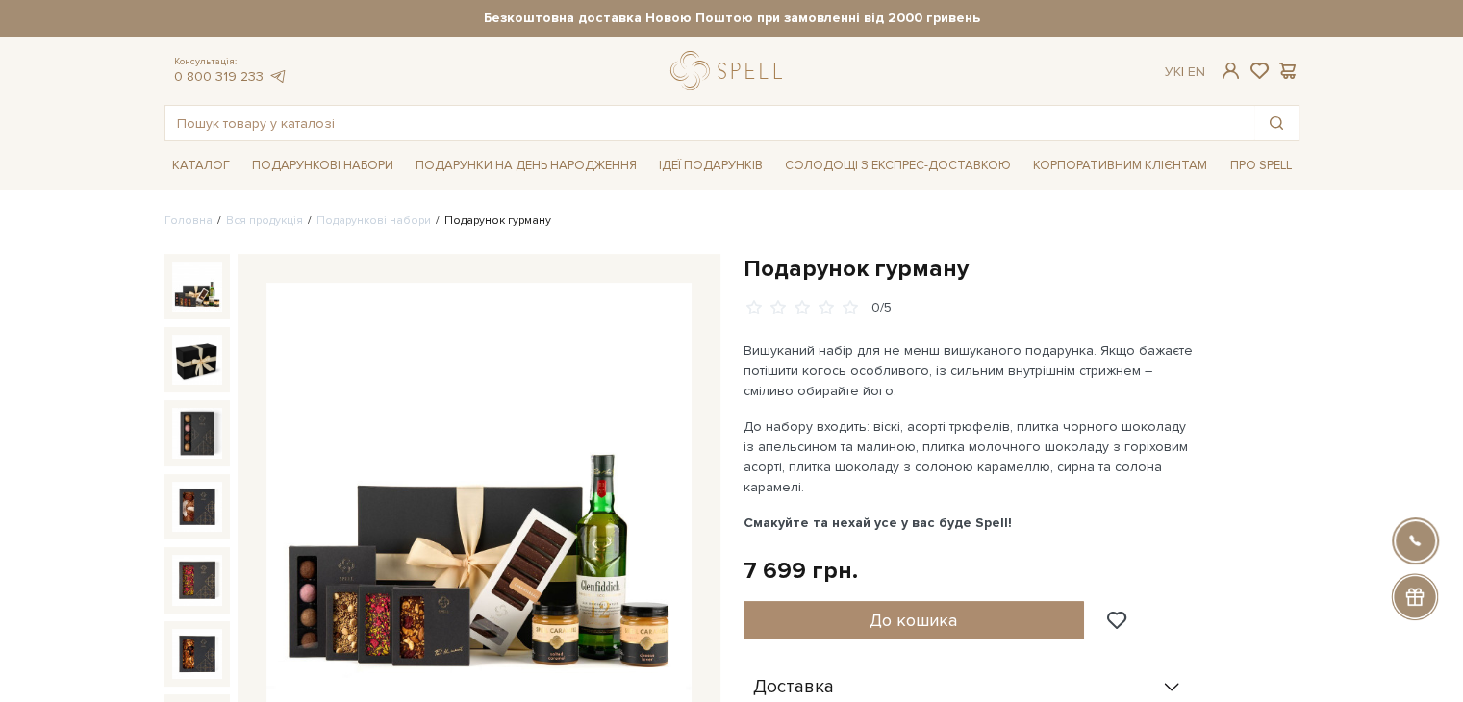
scroll to position [96, 0]
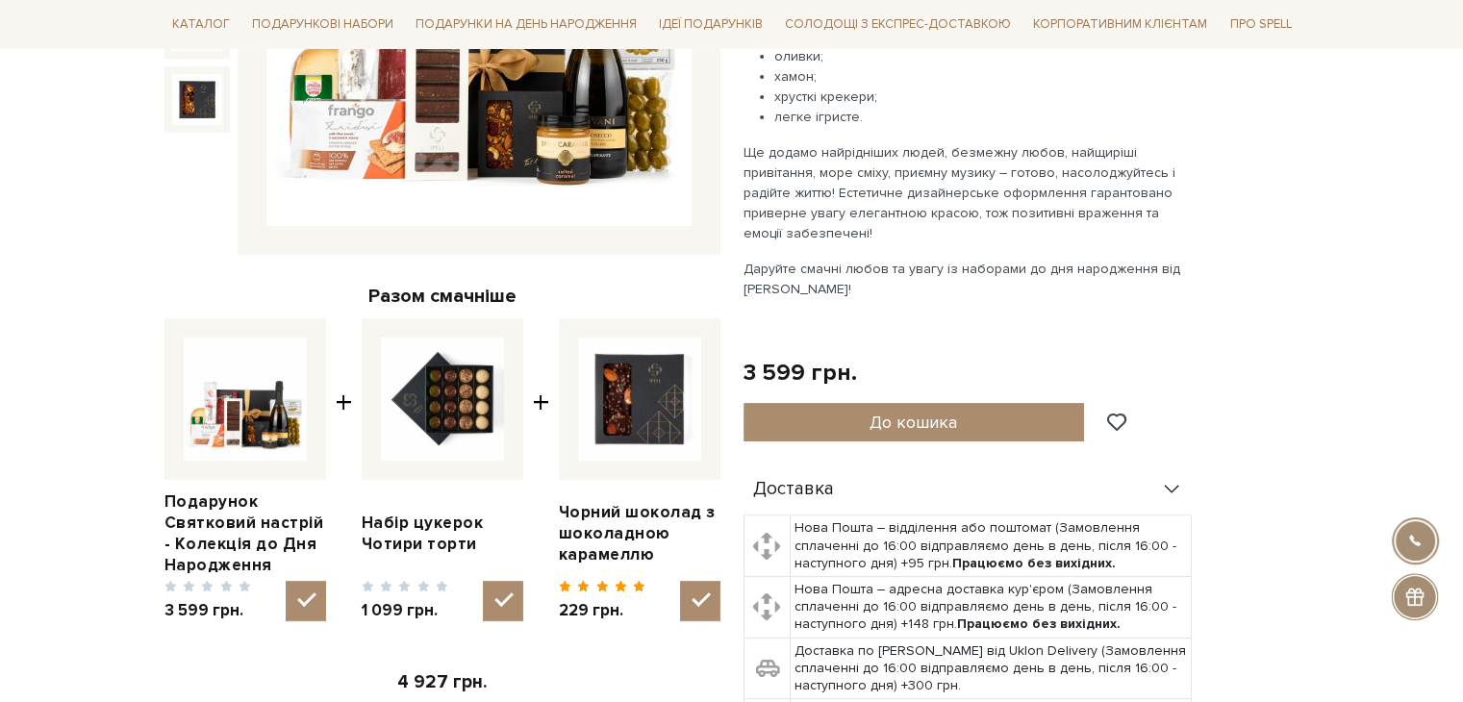
scroll to position [577, 0]
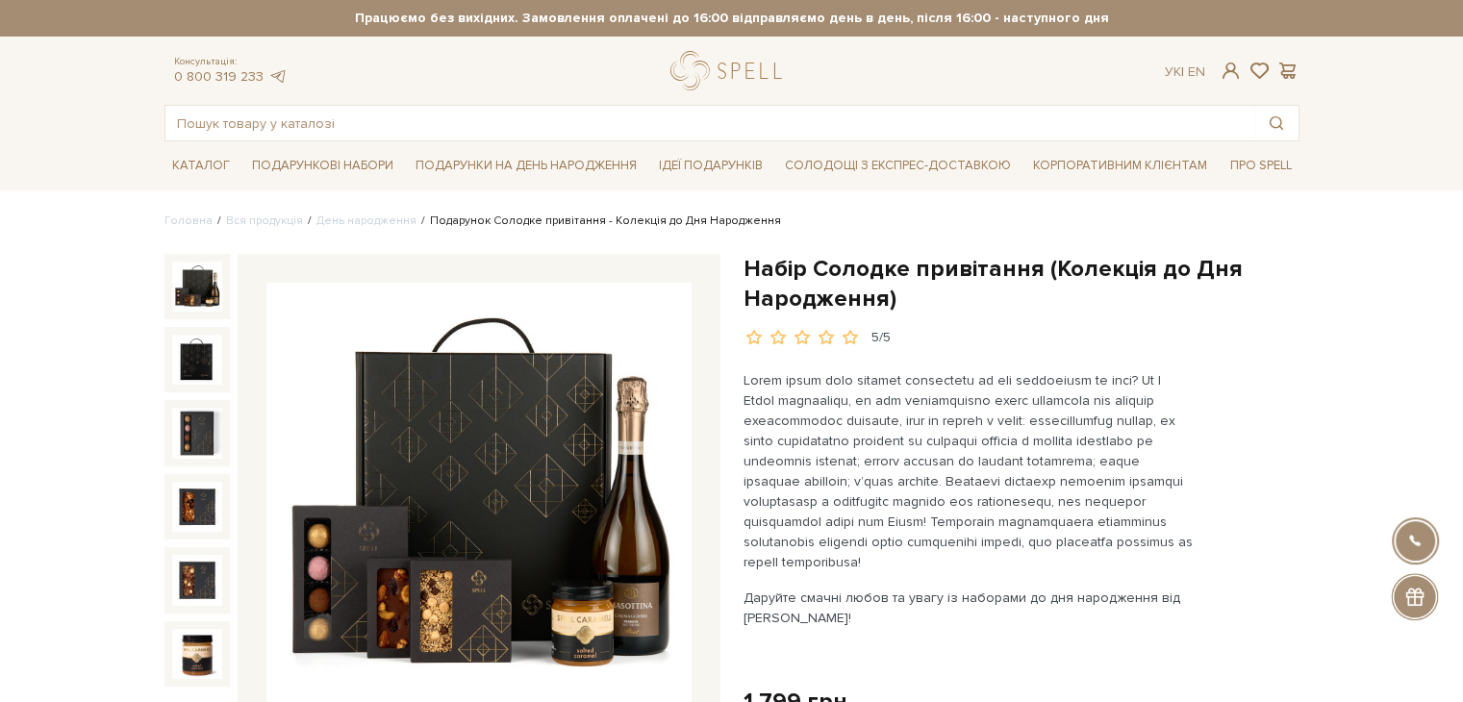
scroll to position [192, 0]
